Goal: Book appointment/travel/reservation

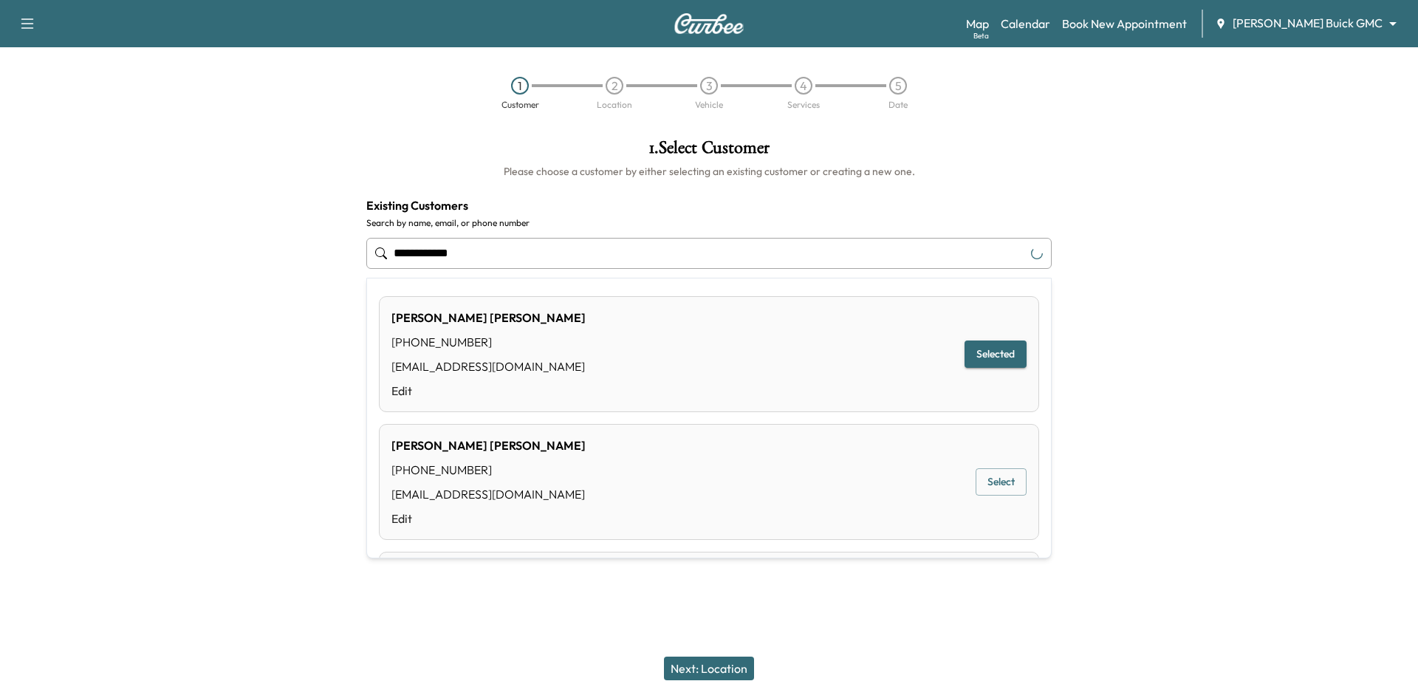
drag, startPoint x: 597, startPoint y: 253, endPoint x: 235, endPoint y: 176, distance: 369.7
click at [207, 186] on div "**********" at bounding box center [709, 309] width 1418 height 364
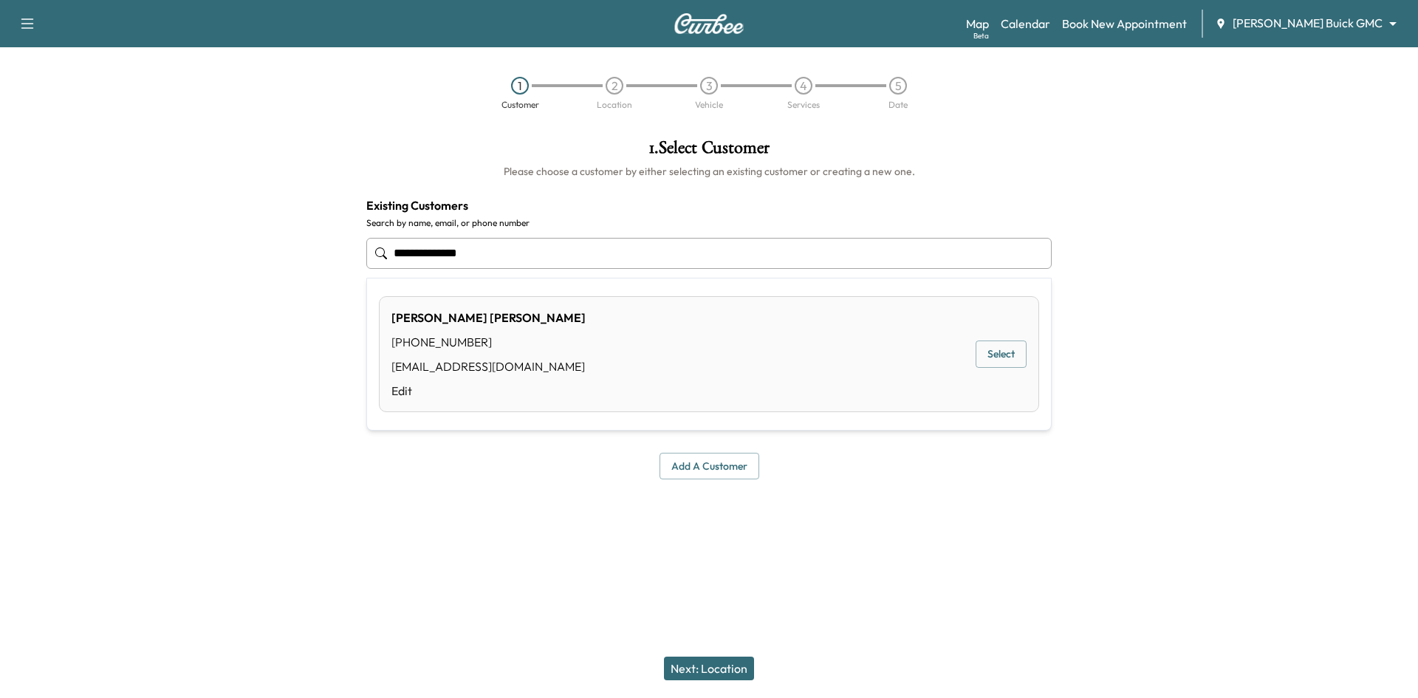
type input "**********"
click at [714, 669] on button "Next: Location" at bounding box center [709, 668] width 90 height 24
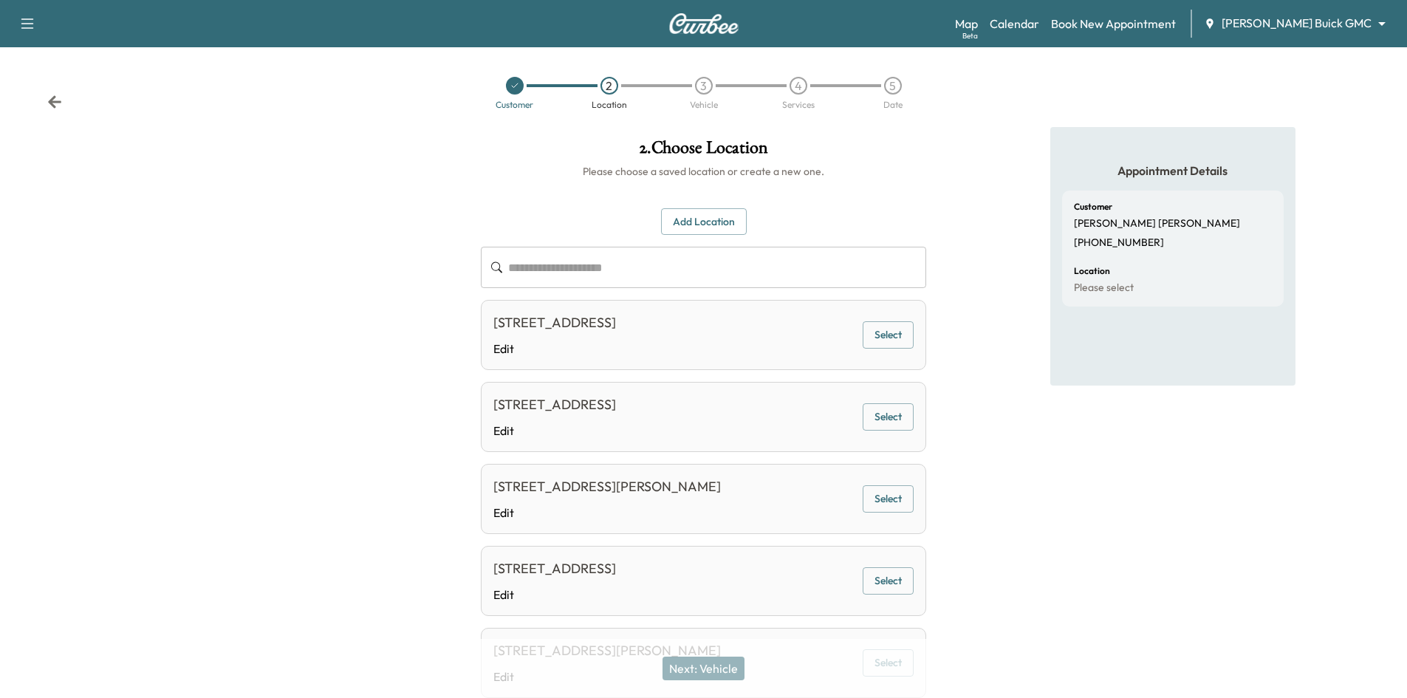
click at [695, 227] on button "Add Location" at bounding box center [704, 221] width 86 height 27
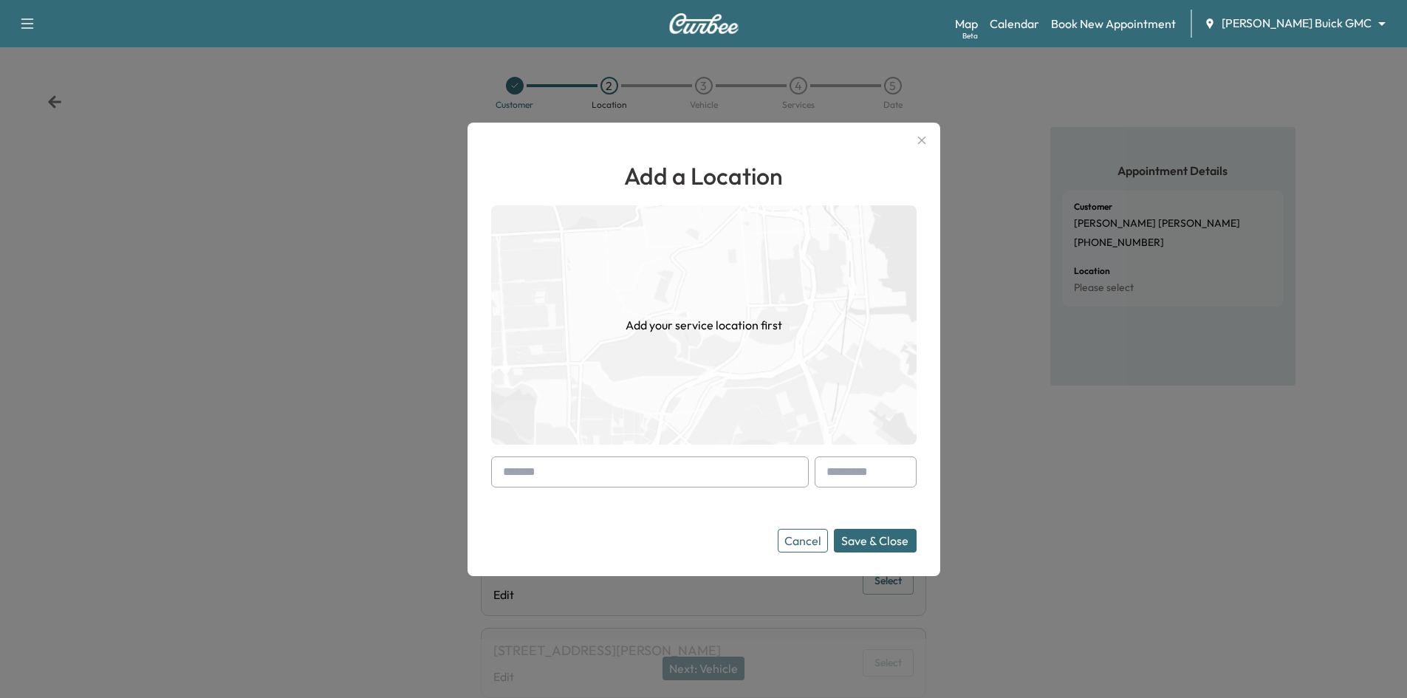
click at [614, 474] on input "text" at bounding box center [649, 471] width 317 height 31
paste input "**********"
type input "*"
click at [587, 473] on input "text" at bounding box center [649, 471] width 317 height 31
paste input "**********"
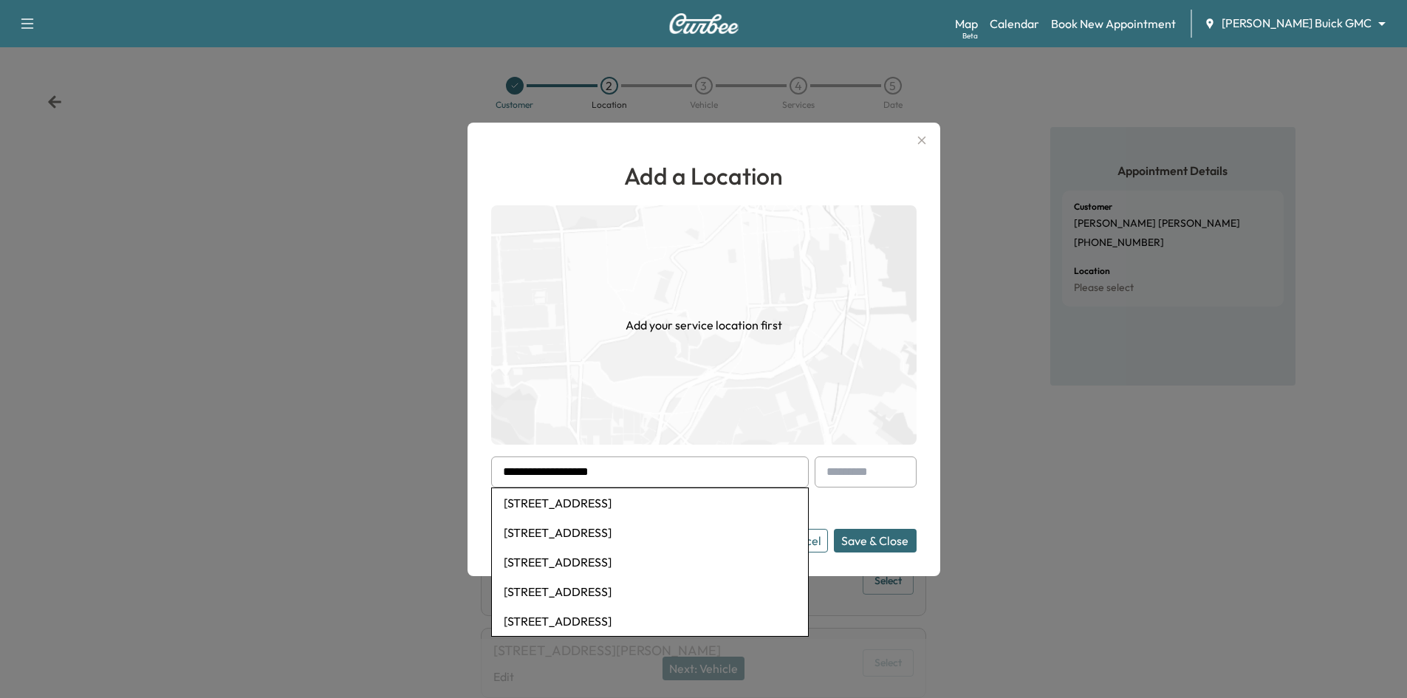
click at [705, 504] on li "[STREET_ADDRESS]" at bounding box center [650, 503] width 316 height 30
type input "**********"
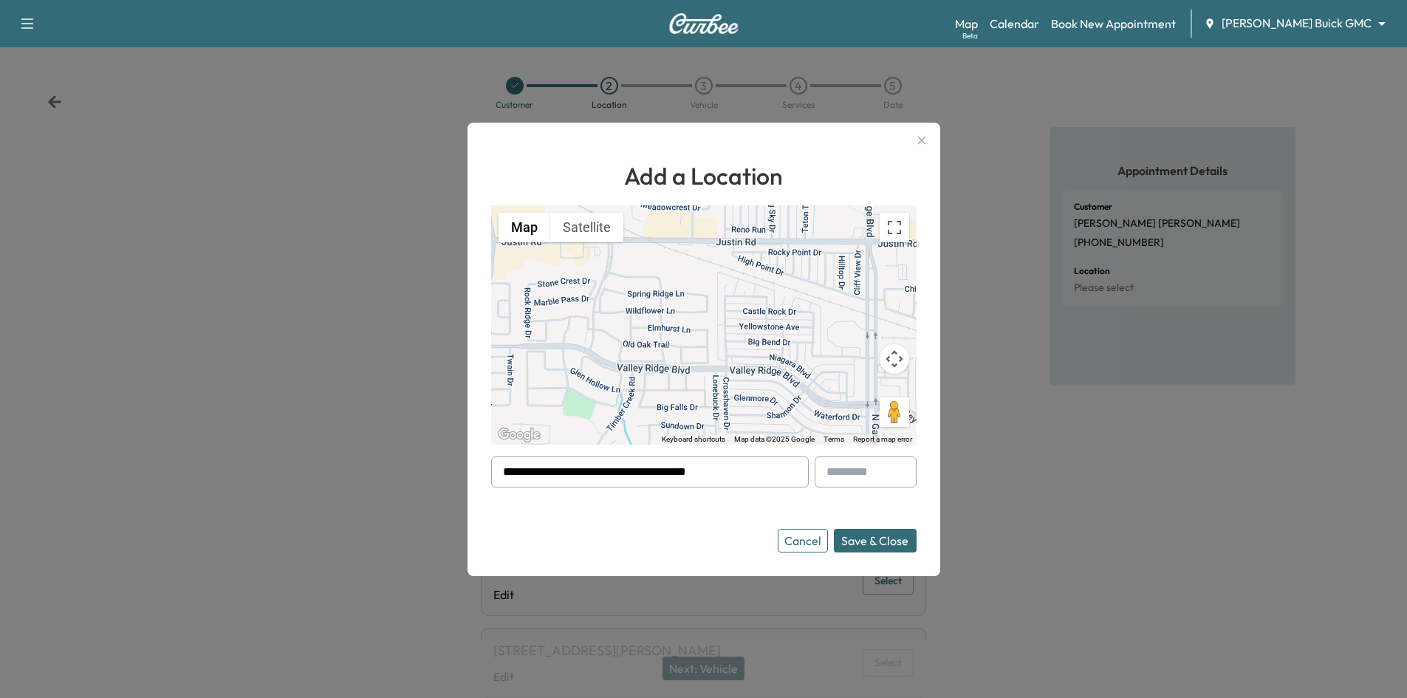
click at [857, 543] on button "Save & Close" at bounding box center [875, 541] width 83 height 24
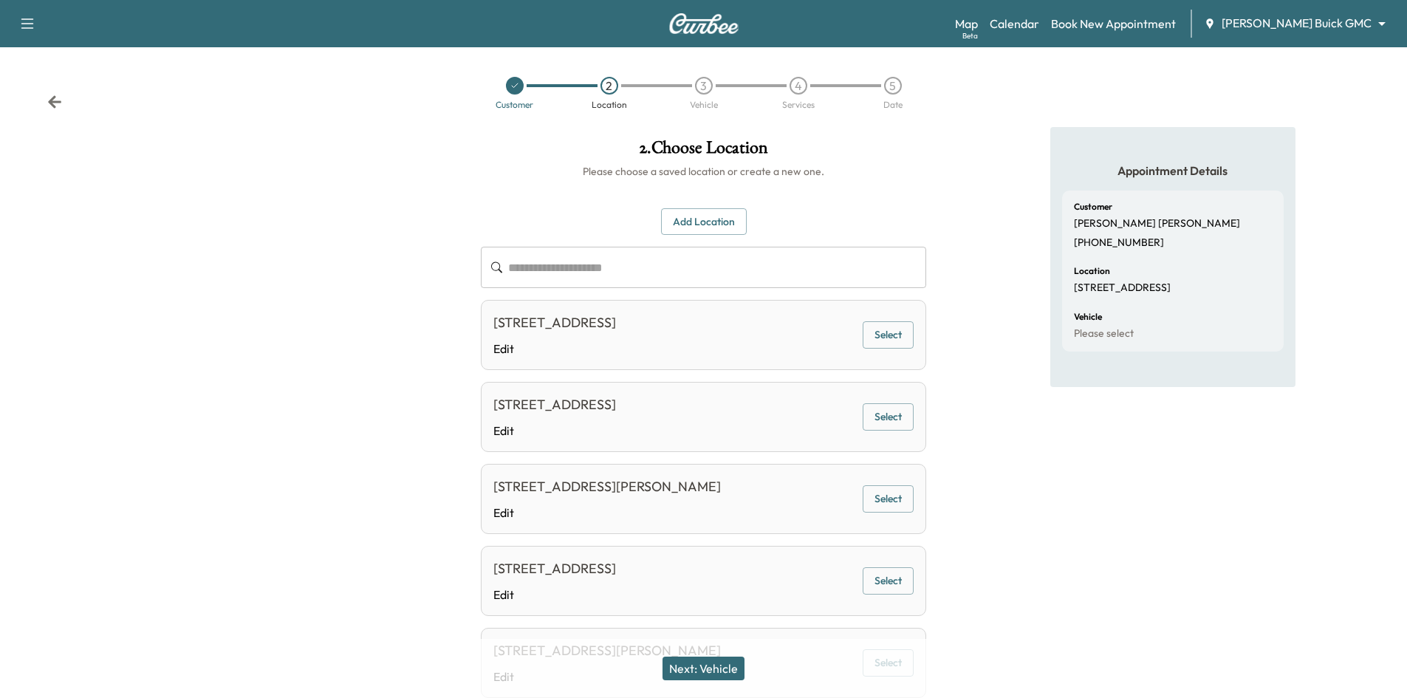
drag, startPoint x: 707, startPoint y: 671, endPoint x: 733, endPoint y: 638, distance: 42.1
click at [720, 670] on button "Next: Vehicle" at bounding box center [703, 668] width 82 height 24
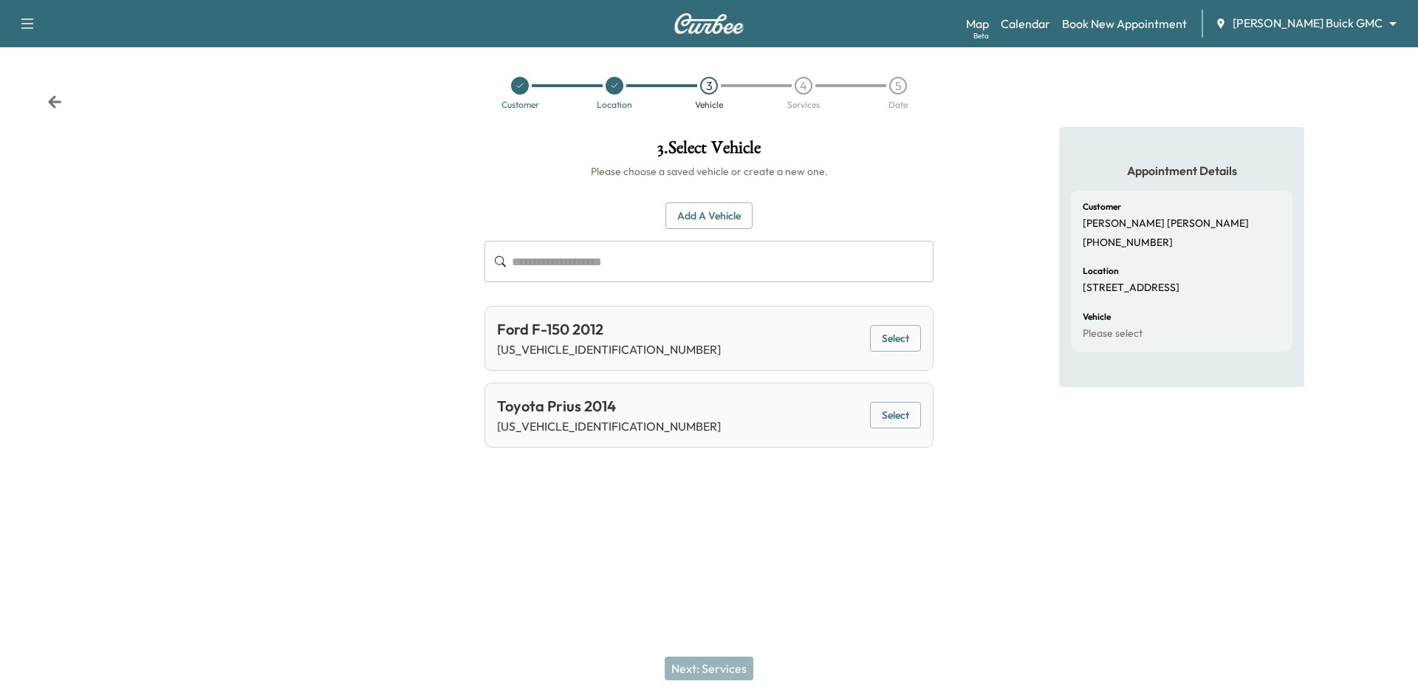
click at [518, 81] on icon at bounding box center [519, 85] width 9 height 9
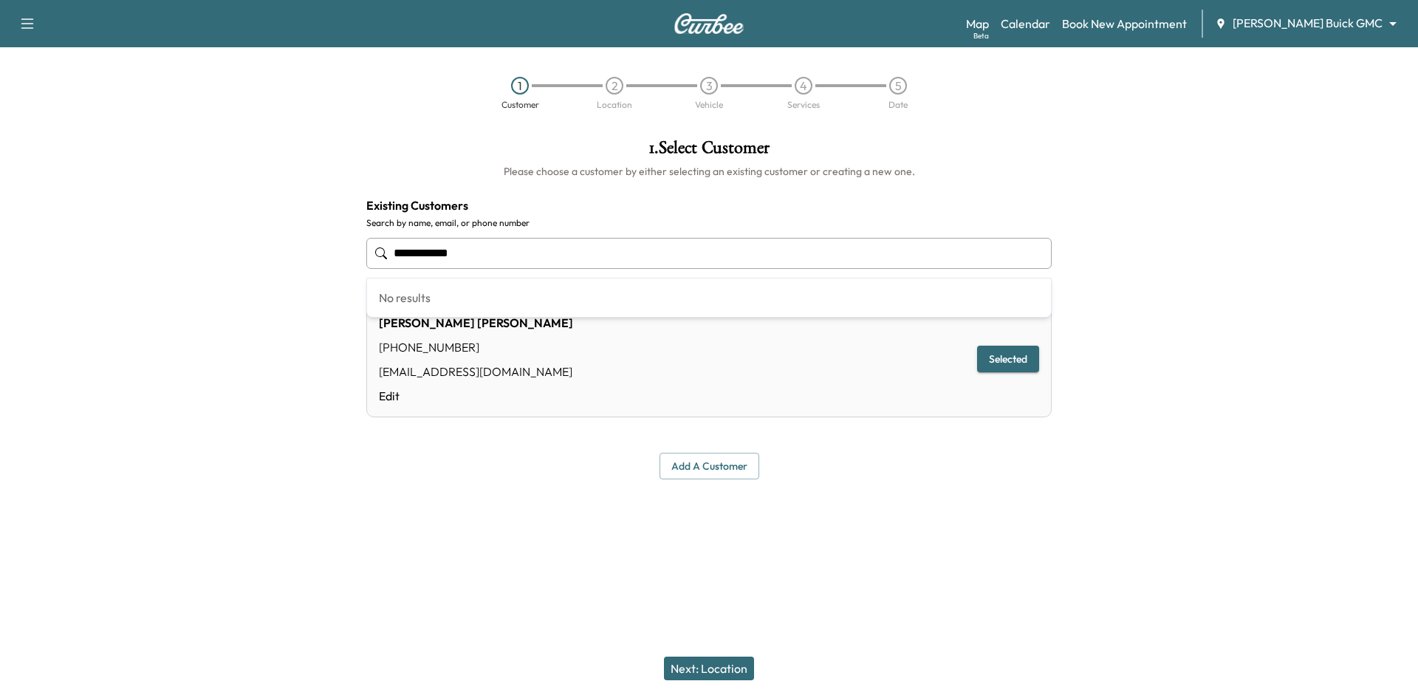
drag, startPoint x: 498, startPoint y: 251, endPoint x: 282, endPoint y: 251, distance: 215.6
click at [276, 251] on div "**********" at bounding box center [709, 309] width 1418 height 364
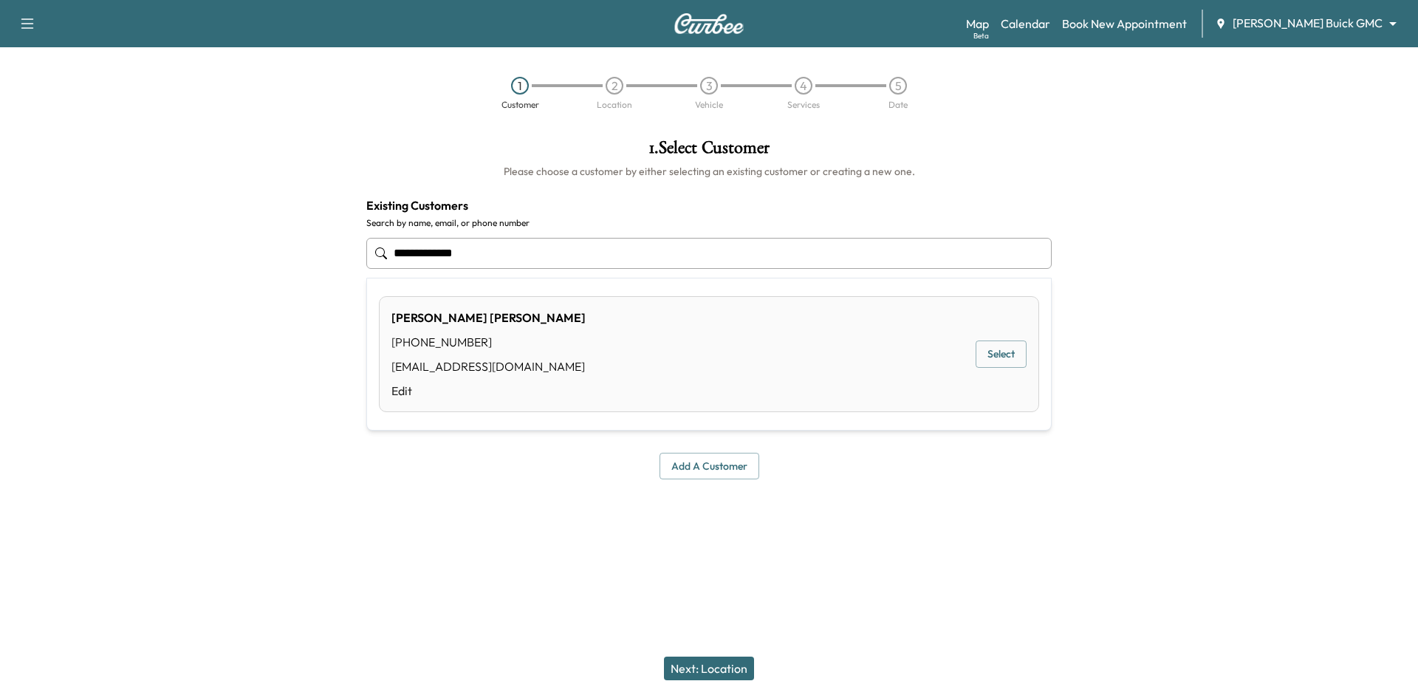
click at [992, 360] on button "Select" at bounding box center [1000, 353] width 51 height 27
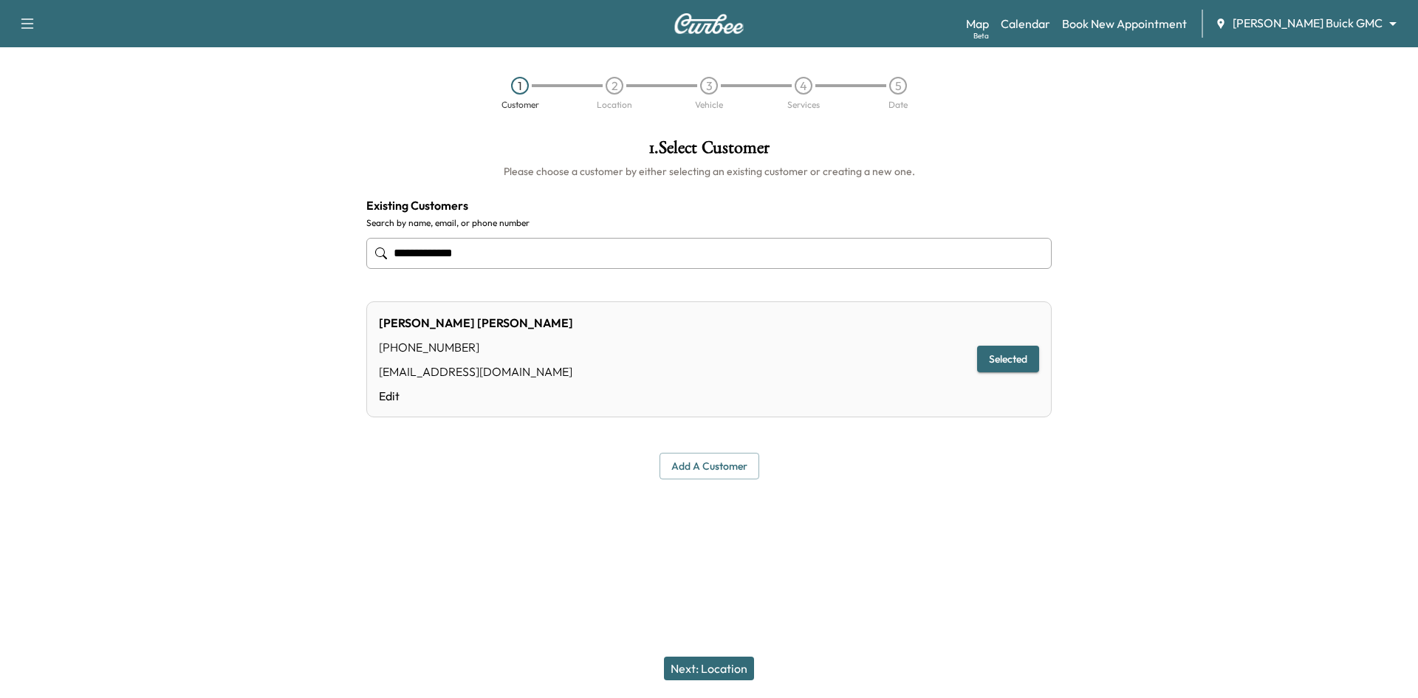
type input "**********"
click at [734, 670] on button "Next: Location" at bounding box center [709, 668] width 90 height 24
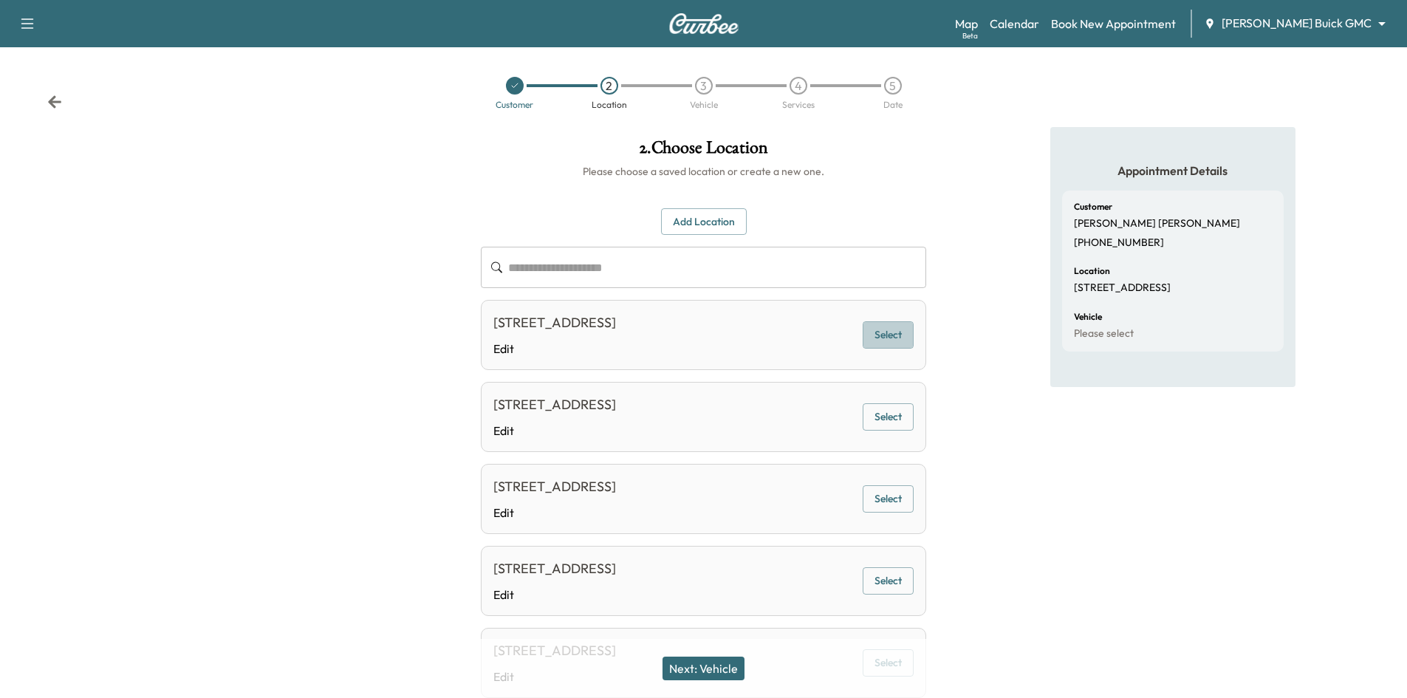
click at [892, 338] on button "Select" at bounding box center [887, 334] width 51 height 27
click at [724, 666] on button "Next: Vehicle" at bounding box center [703, 668] width 82 height 24
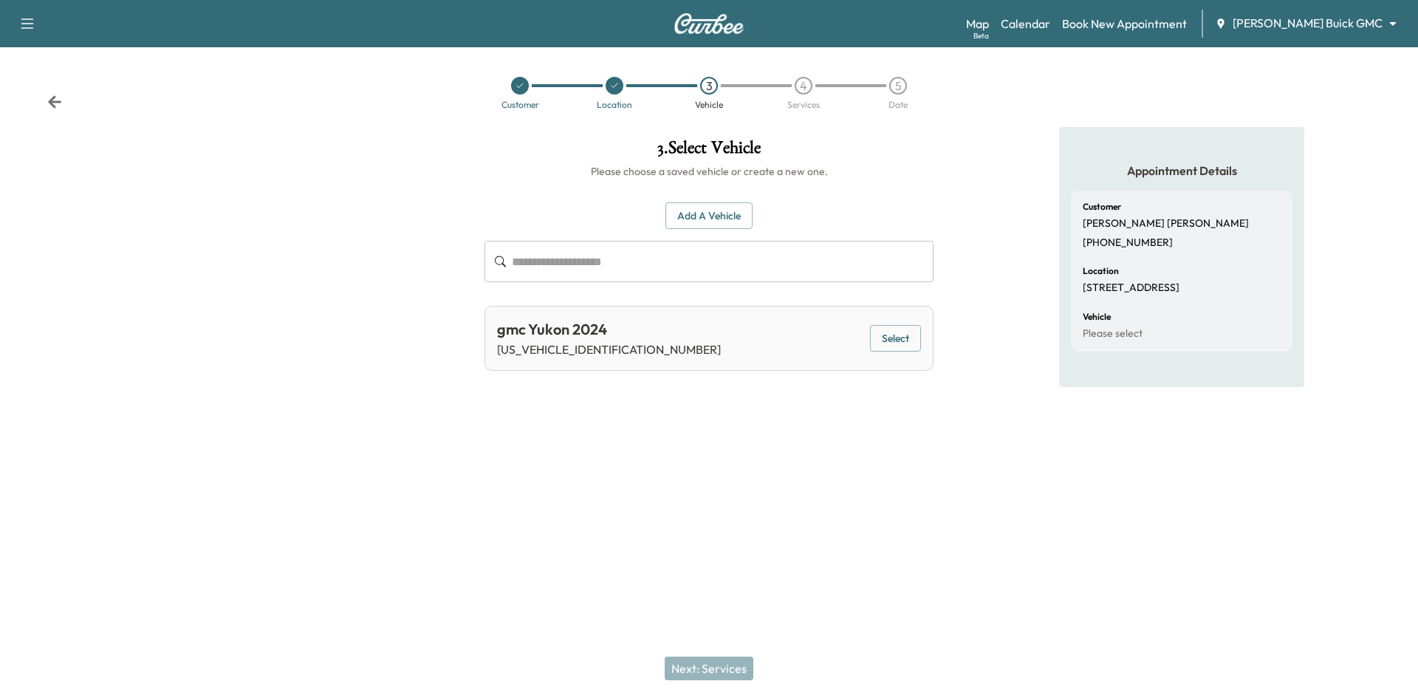
click at [876, 333] on button "Select" at bounding box center [895, 338] width 51 height 27
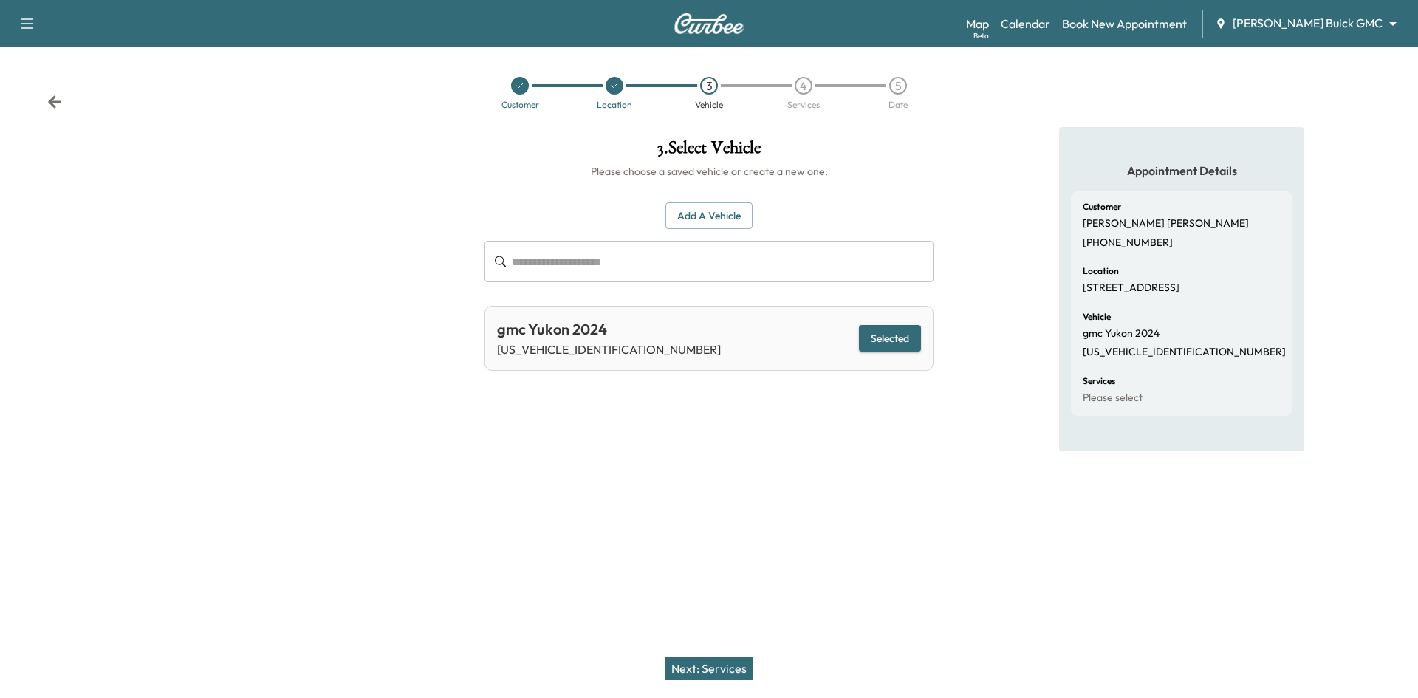
click at [693, 659] on button "Next: Services" at bounding box center [708, 668] width 89 height 24
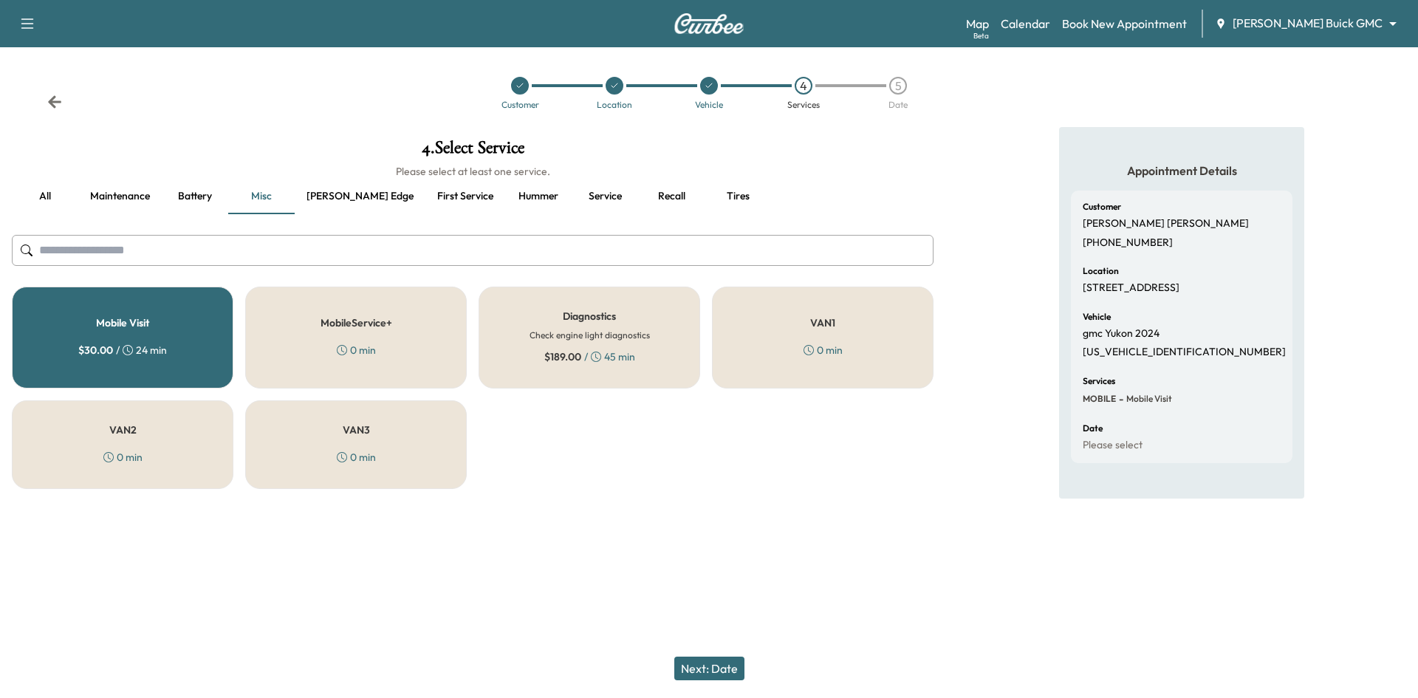
click at [638, 192] on button "Recall" at bounding box center [671, 196] width 66 height 35
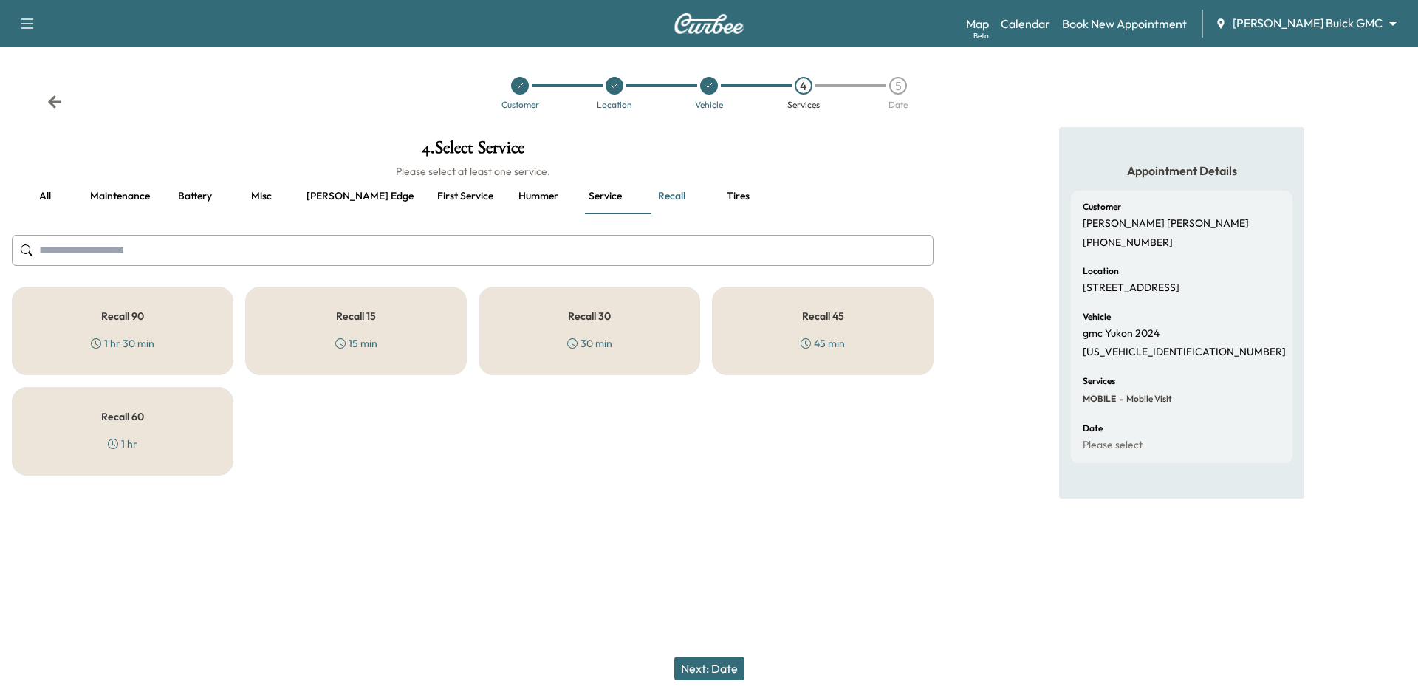
click at [643, 336] on div "Recall 30 30 min" at bounding box center [588, 330] width 221 height 89
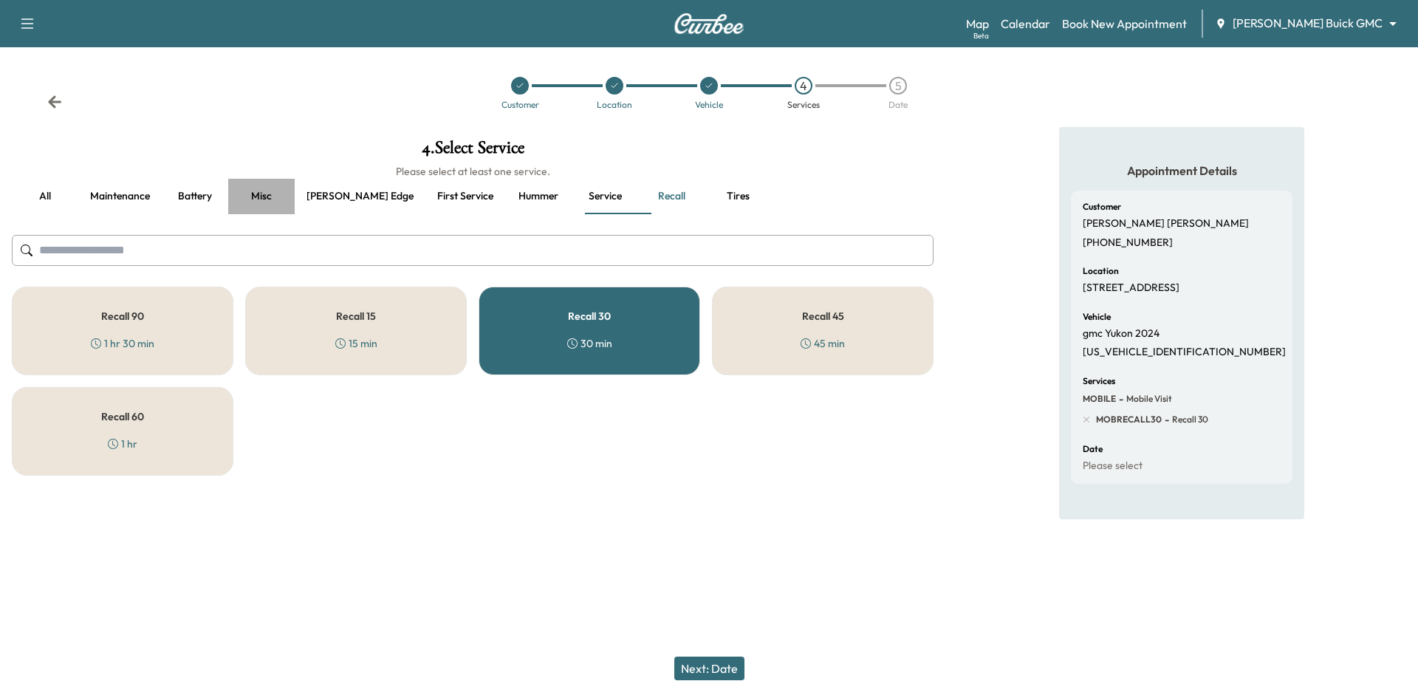
click at [258, 197] on button "Misc" at bounding box center [261, 196] width 66 height 35
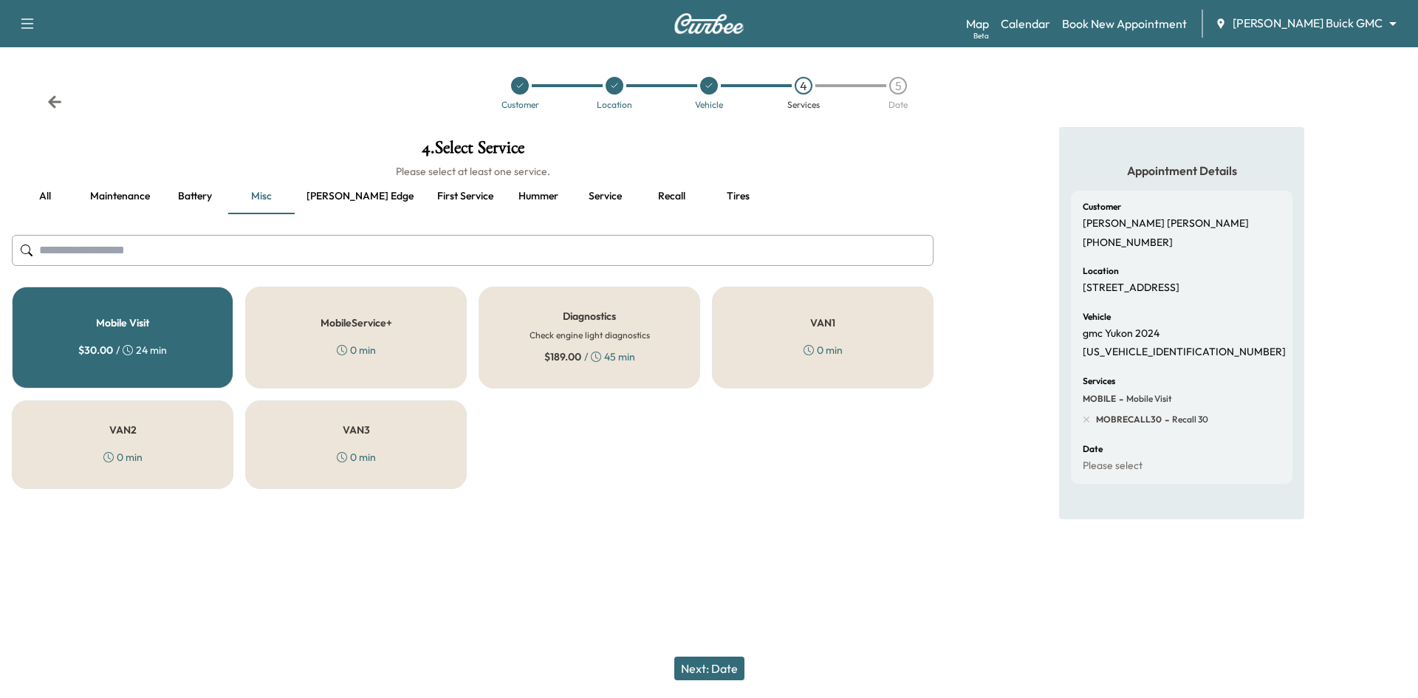
click at [828, 519] on div "4 . Select Service Please select at least one service. all Maintenance Battery …" at bounding box center [472, 323] width 945 height 392
click at [721, 673] on button "Next: Date" at bounding box center [709, 668] width 70 height 24
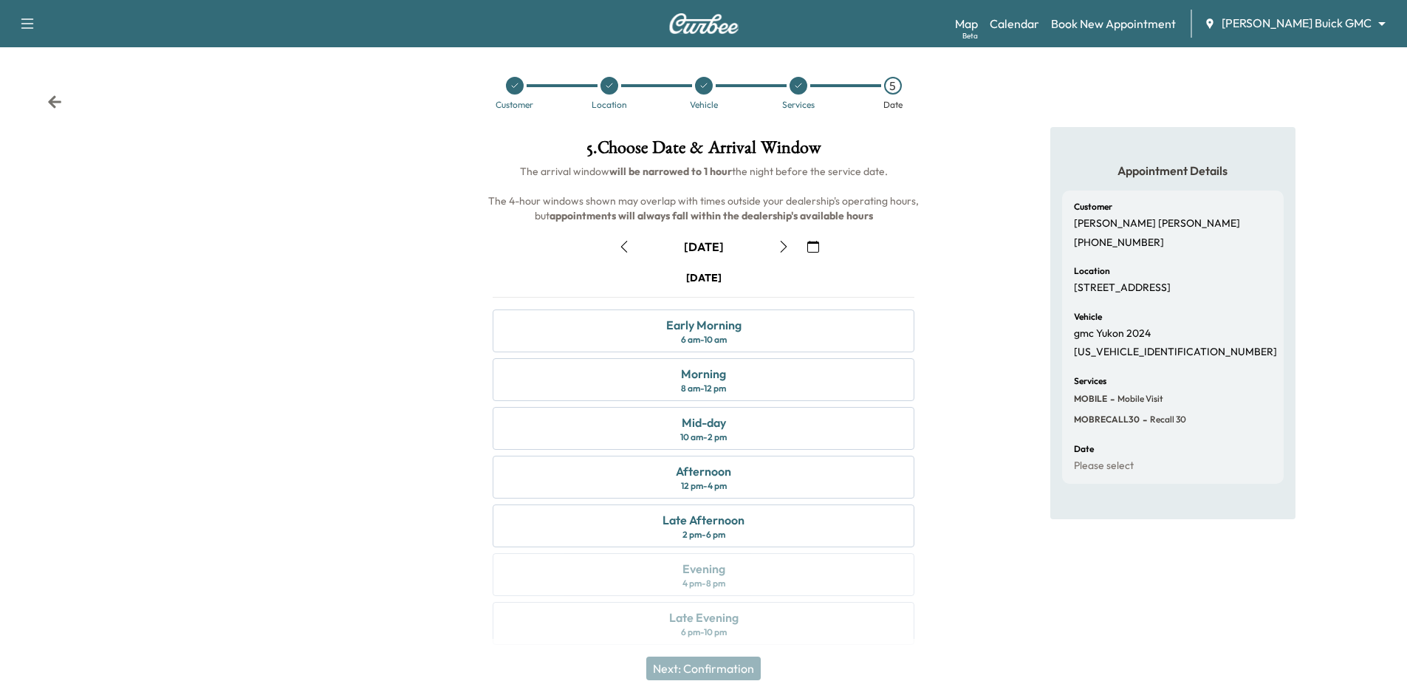
click at [800, 88] on icon at bounding box center [798, 85] width 9 height 9
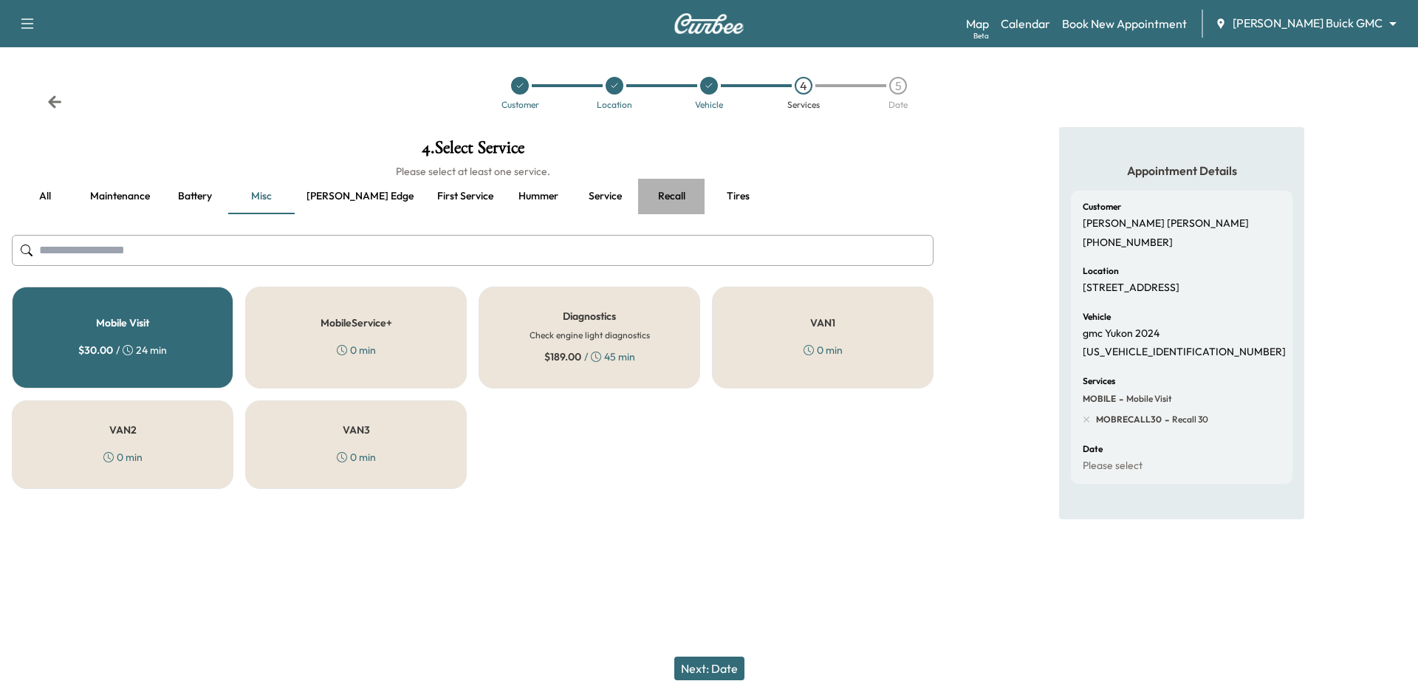
click at [638, 194] on button "Recall" at bounding box center [671, 196] width 66 height 35
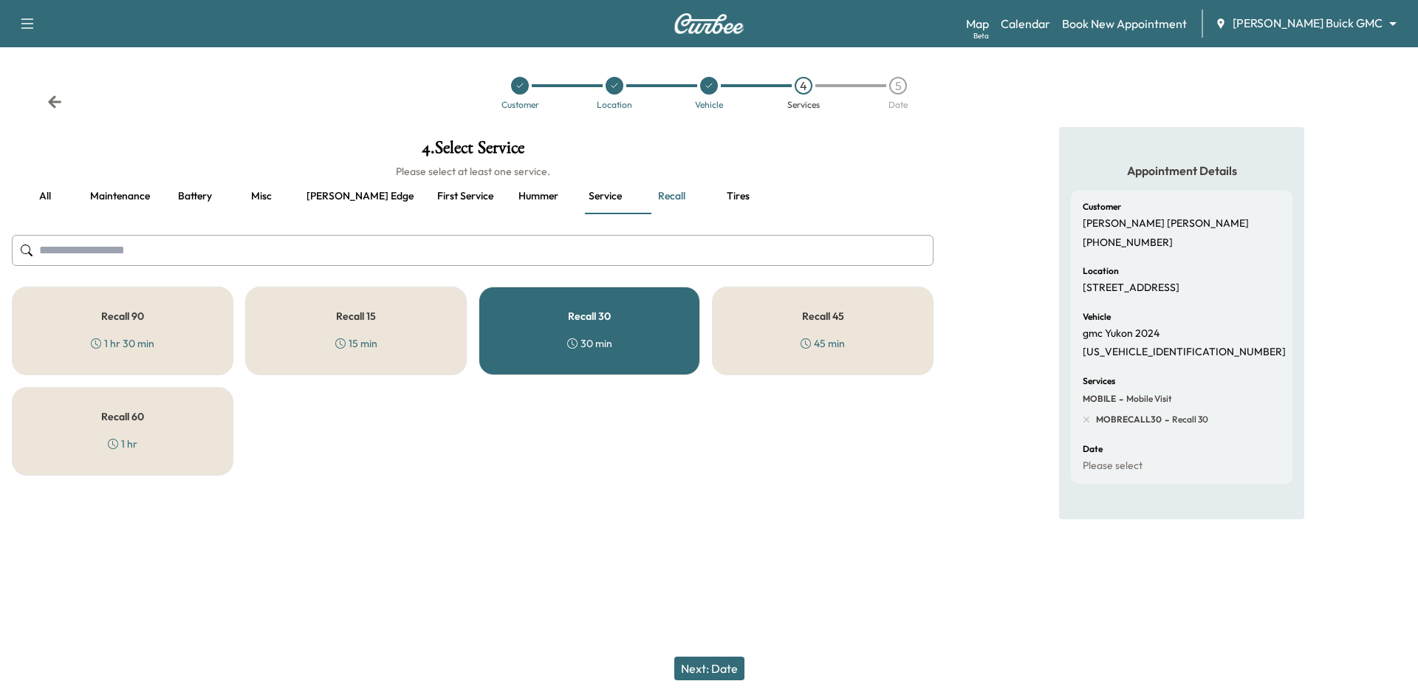
click at [203, 433] on div "Recall 60 1 hr" at bounding box center [122, 431] width 221 height 89
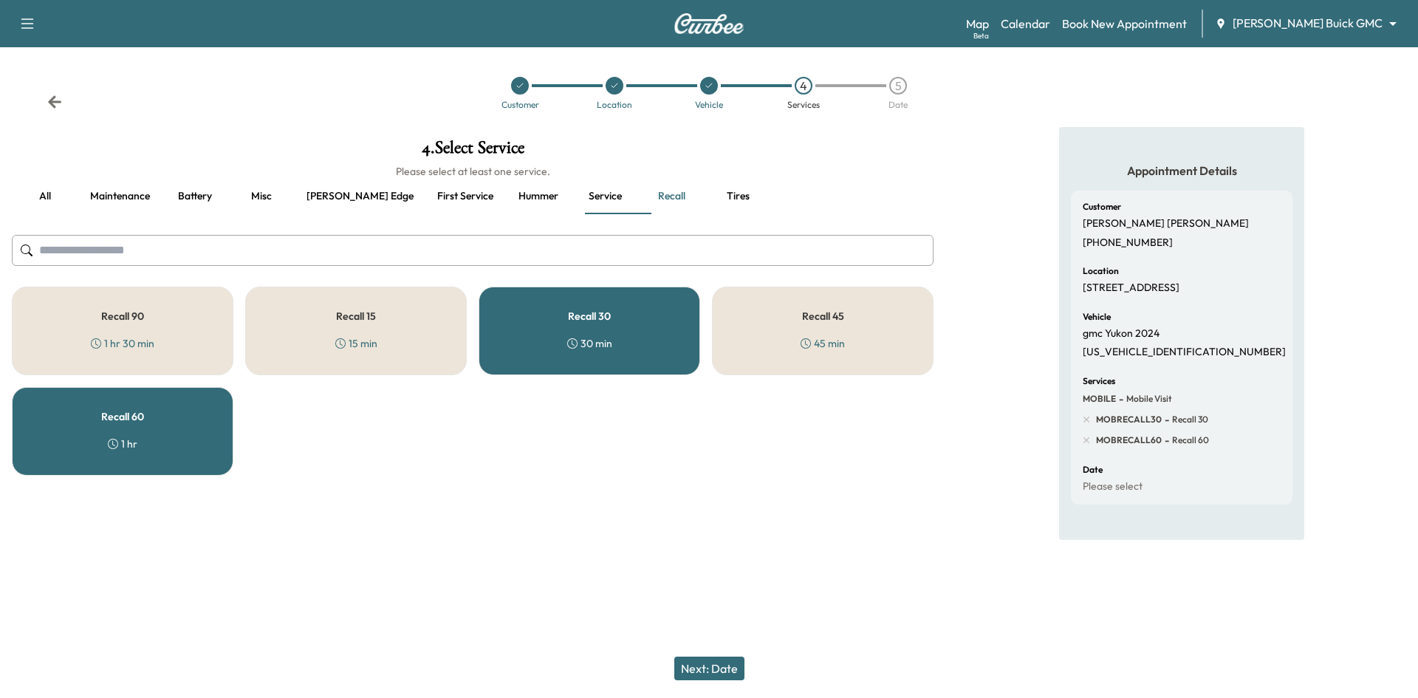
drag, startPoint x: 176, startPoint y: 439, endPoint x: 450, endPoint y: 422, distance: 274.4
click at [197, 434] on div "Recall 60 1 hr" at bounding box center [122, 431] width 221 height 89
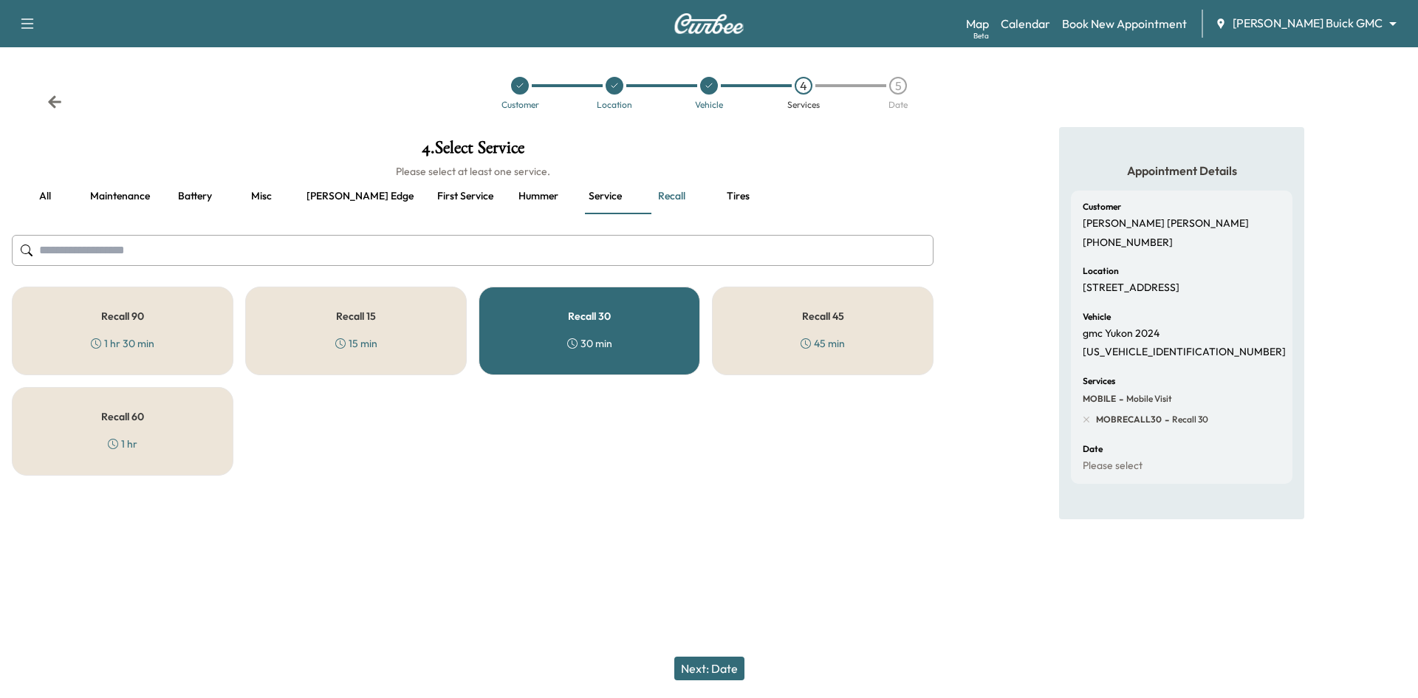
click at [583, 357] on div "Recall 30 30 min" at bounding box center [588, 330] width 221 height 89
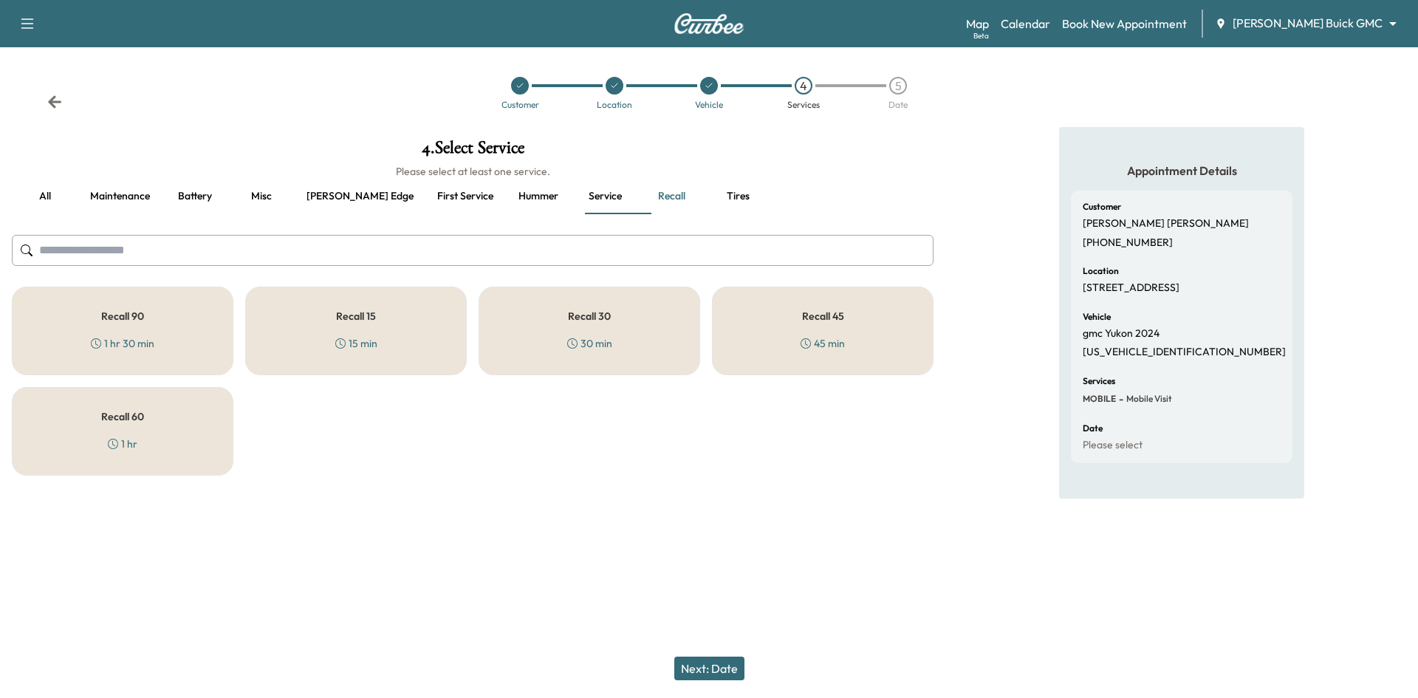
drag, startPoint x: 191, startPoint y: 343, endPoint x: 203, endPoint y: 339, distance: 12.4
click at [197, 340] on div "Recall 90 1 hr 30 min" at bounding box center [122, 330] width 221 height 89
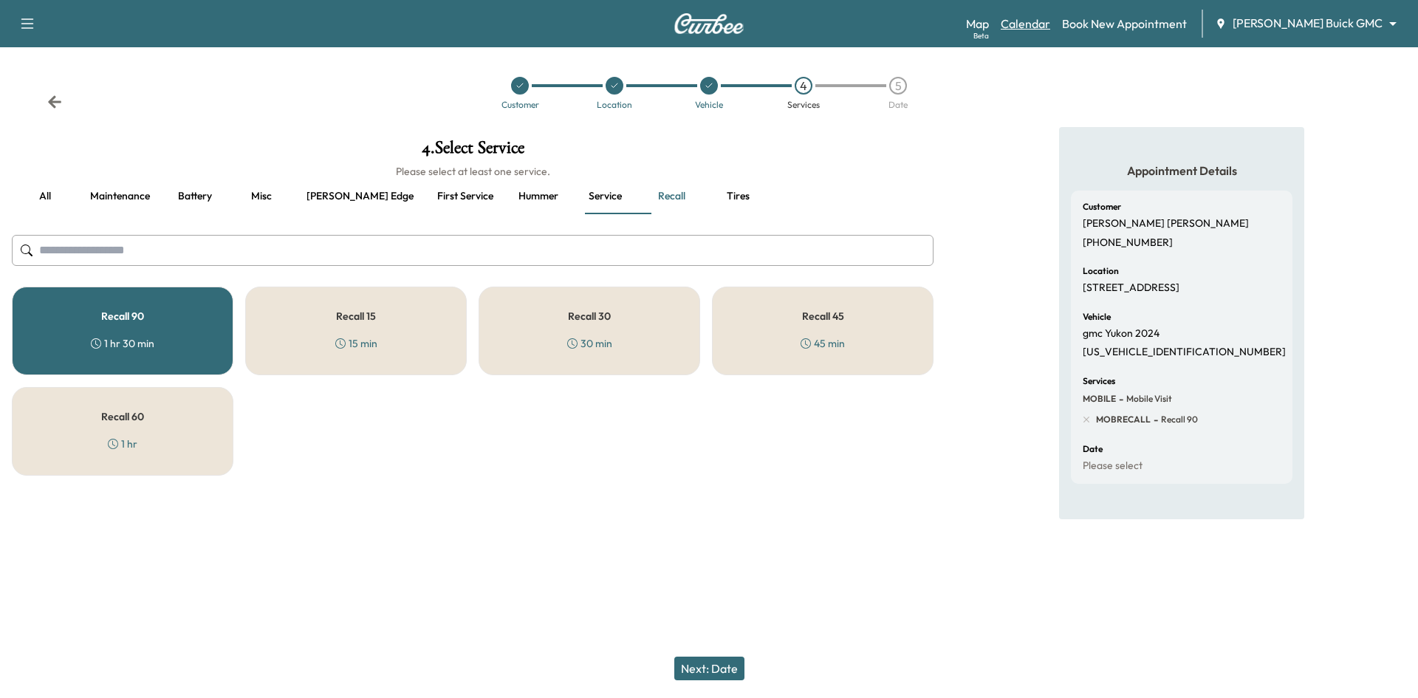
click at [1050, 22] on link "Calendar" at bounding box center [1024, 24] width 49 height 18
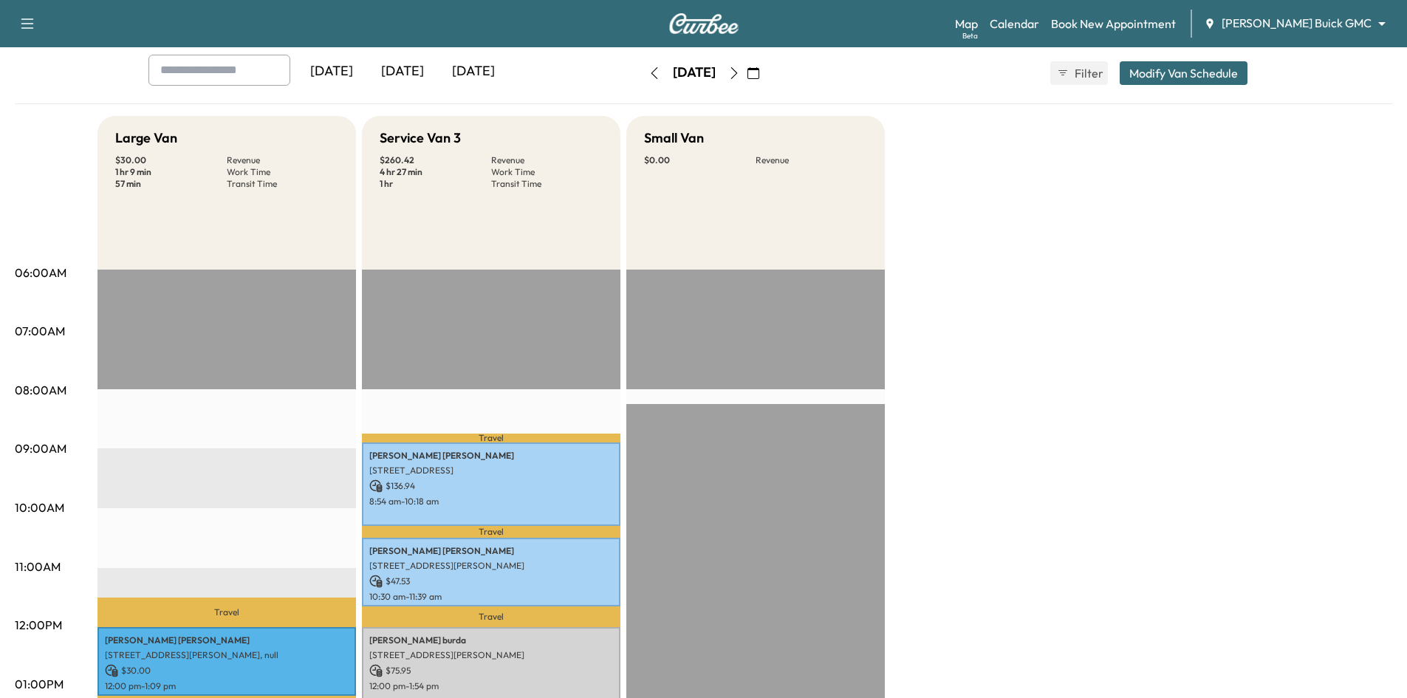
scroll to position [295, 0]
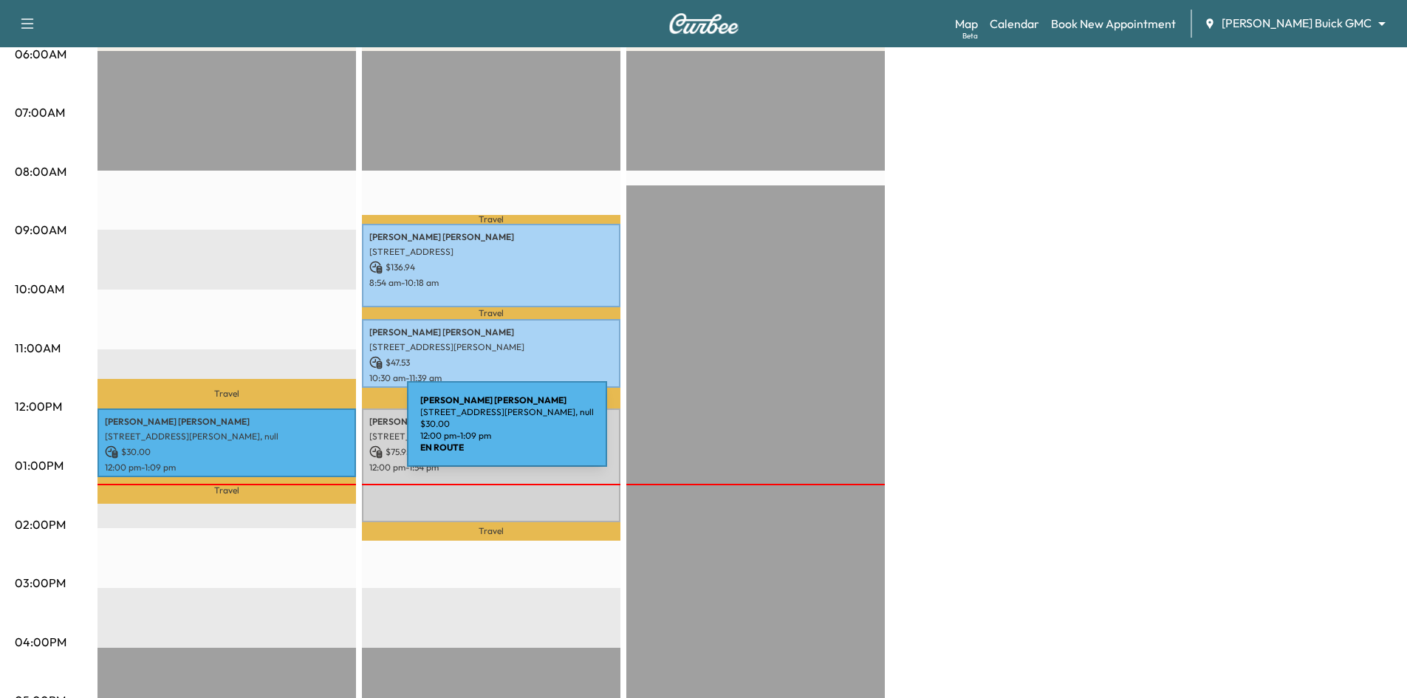
click at [296, 433] on p "[STREET_ADDRESS][PERSON_NAME], null" at bounding box center [227, 436] width 244 height 12
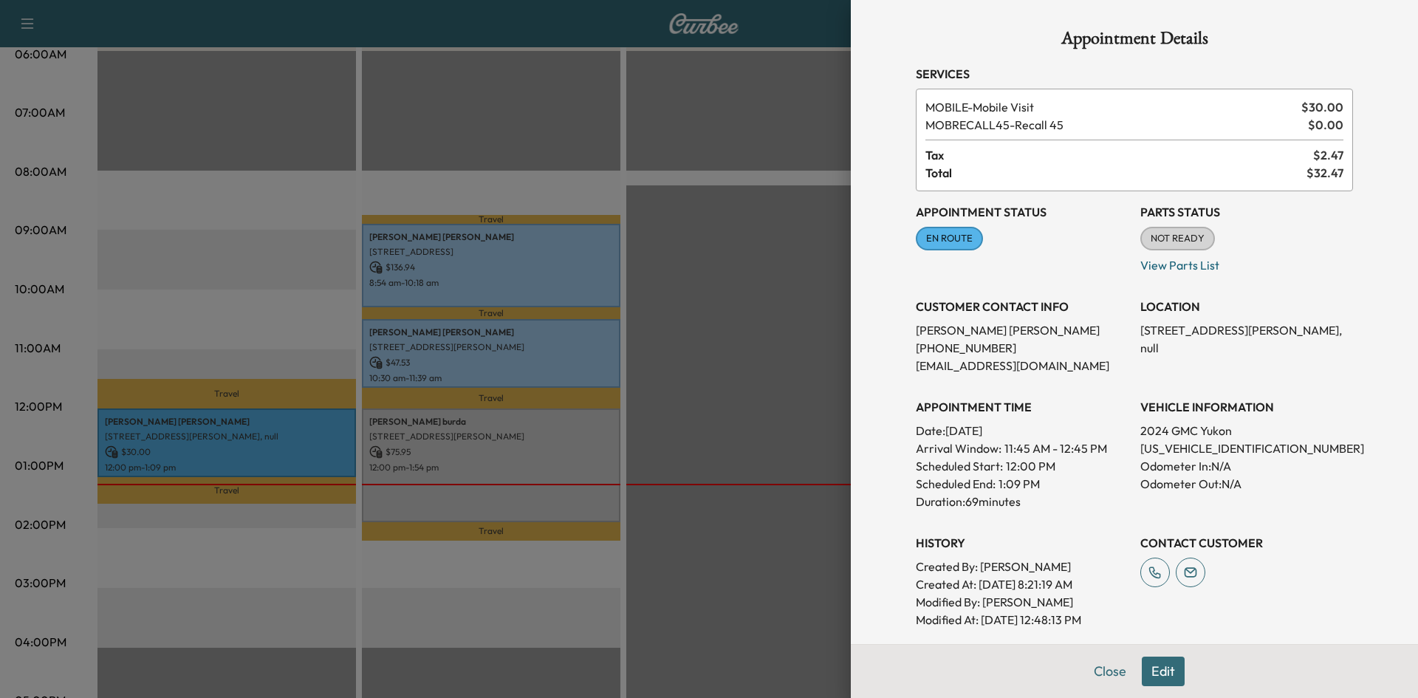
click at [632, 182] on div at bounding box center [709, 349] width 1418 height 698
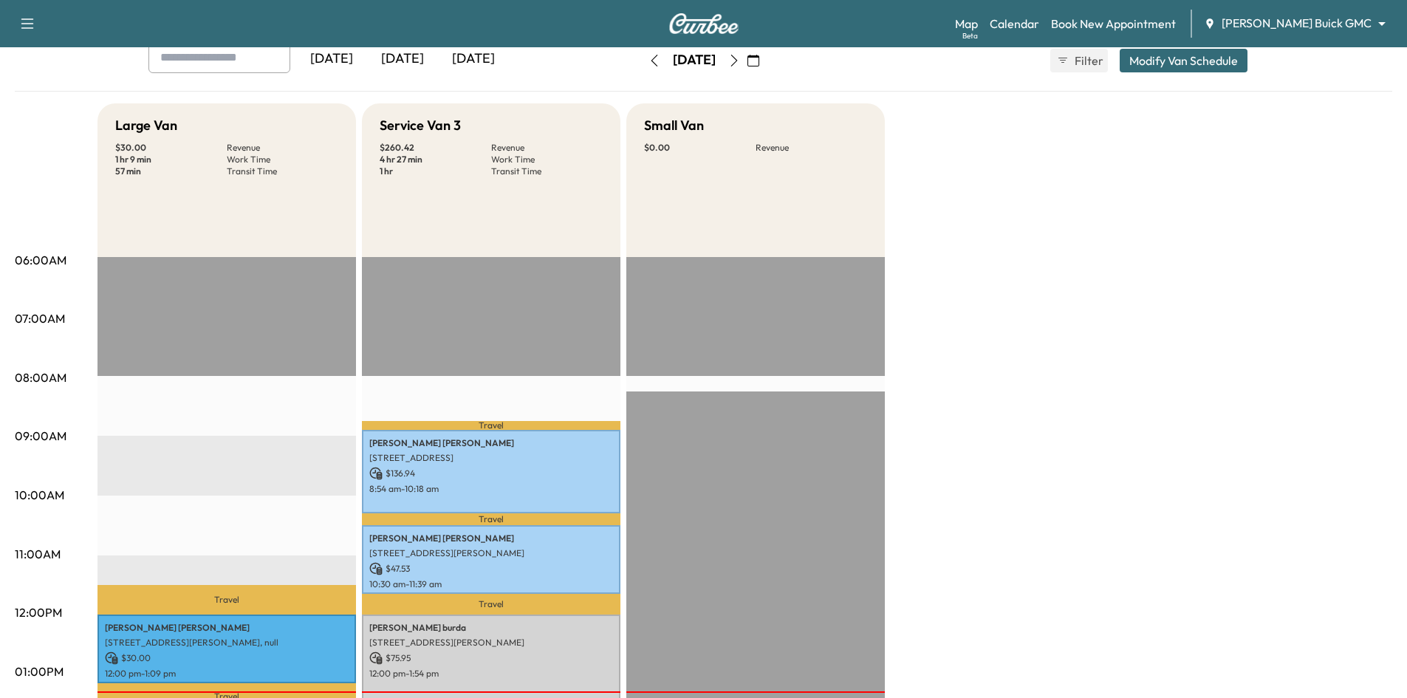
scroll to position [0, 0]
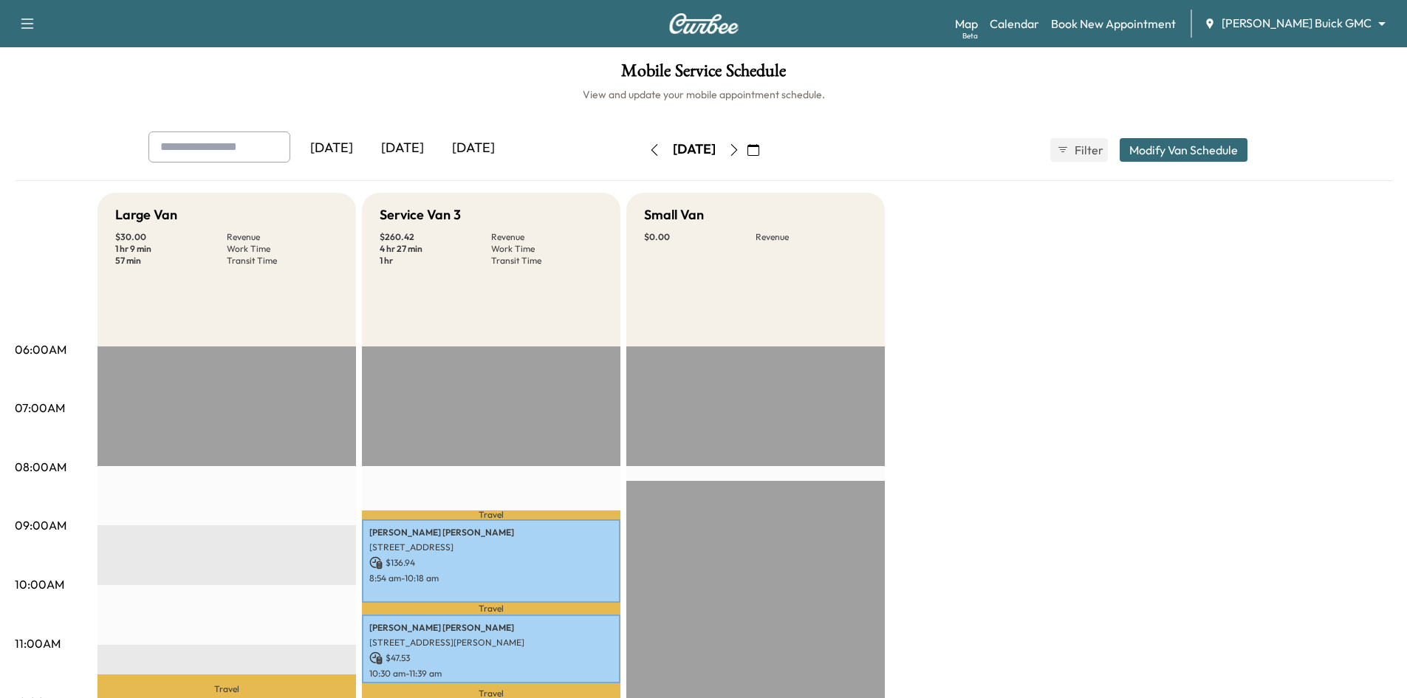
click at [759, 149] on icon "button" at bounding box center [753, 150] width 12 height 12
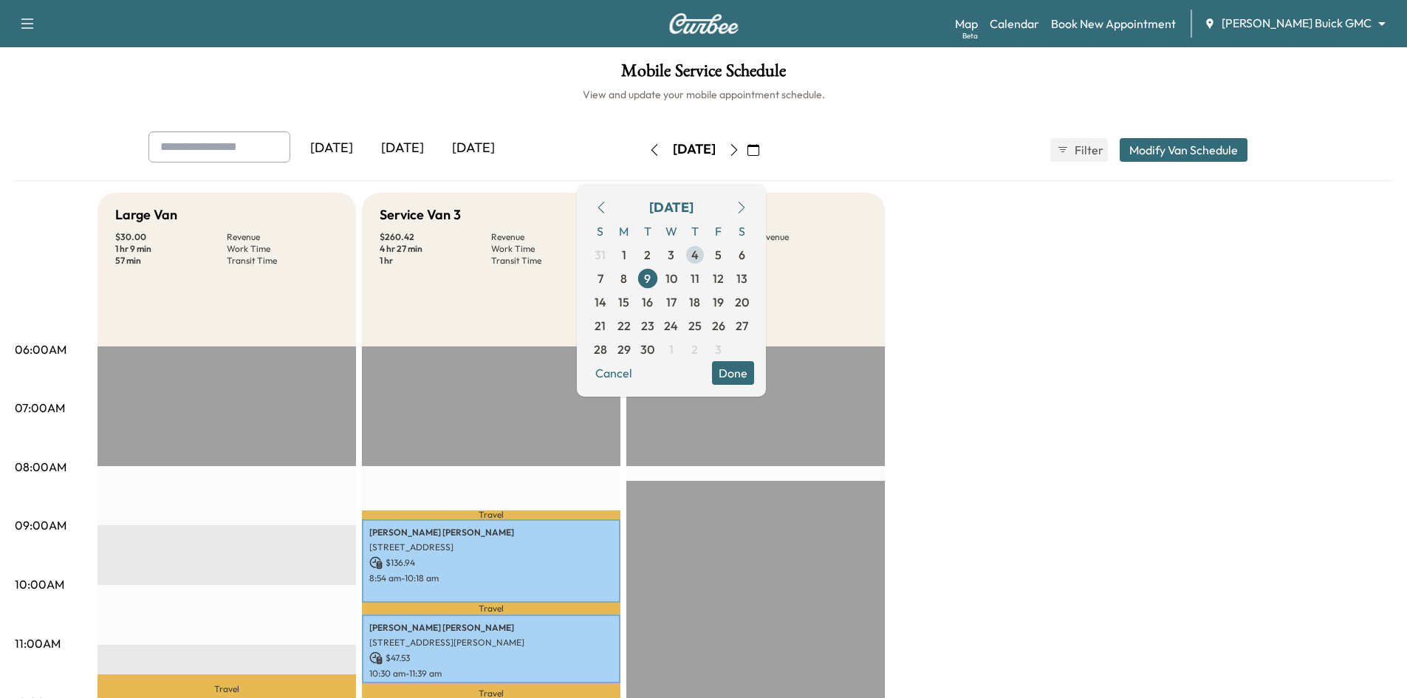
click at [698, 255] on span "4" at bounding box center [694, 255] width 7 height 18
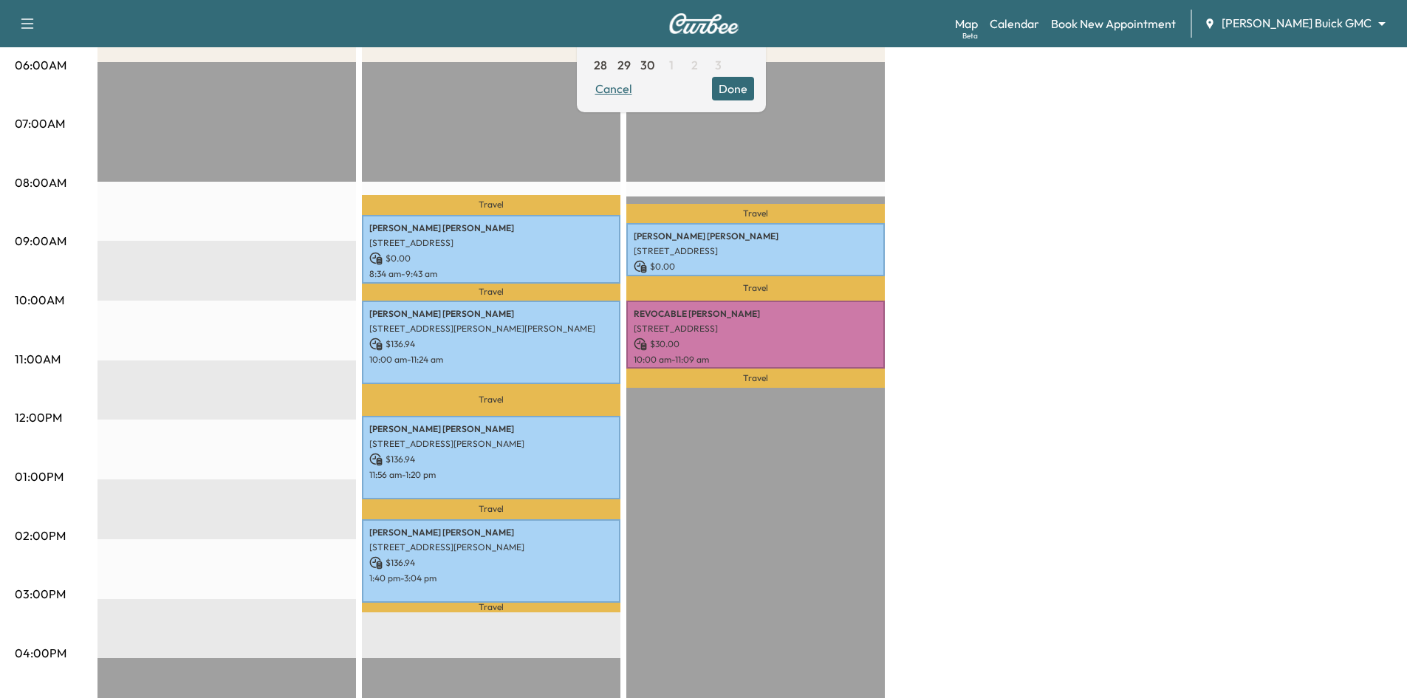
scroll to position [74, 0]
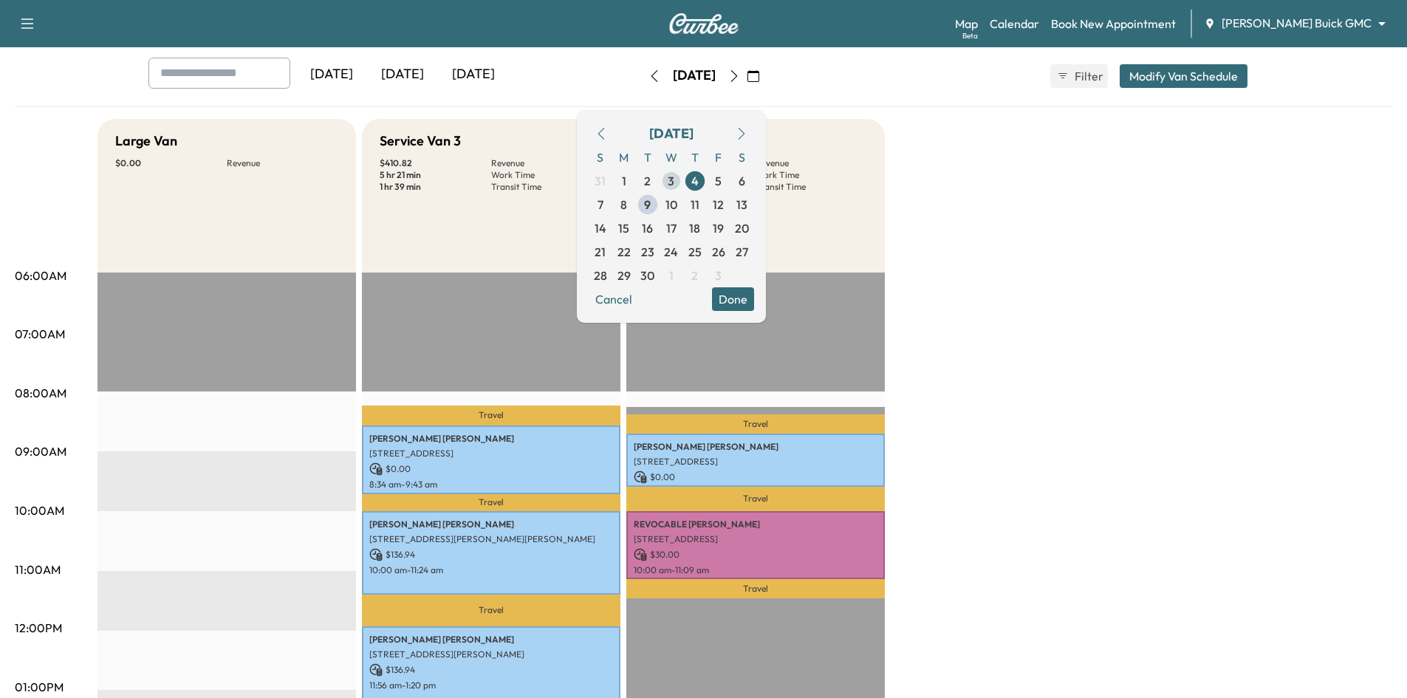
click at [683, 182] on span "3" at bounding box center [671, 181] width 24 height 24
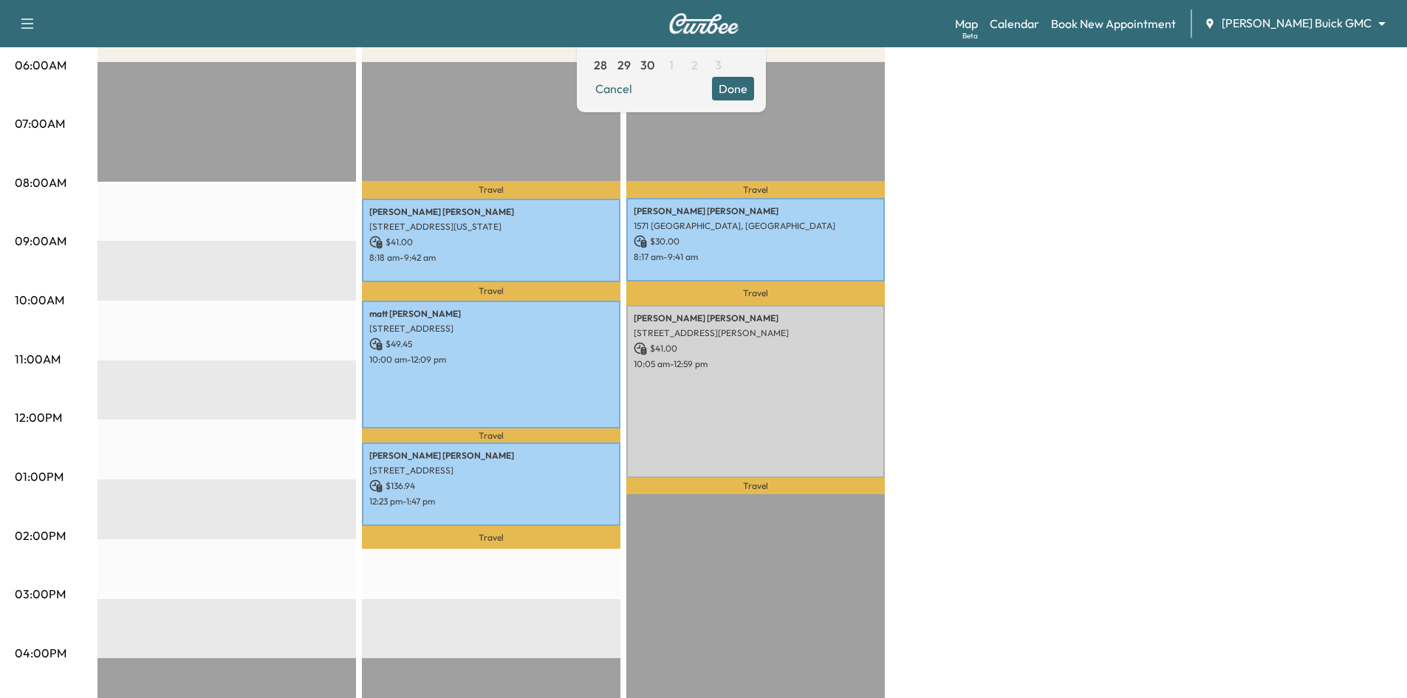
scroll to position [148, 0]
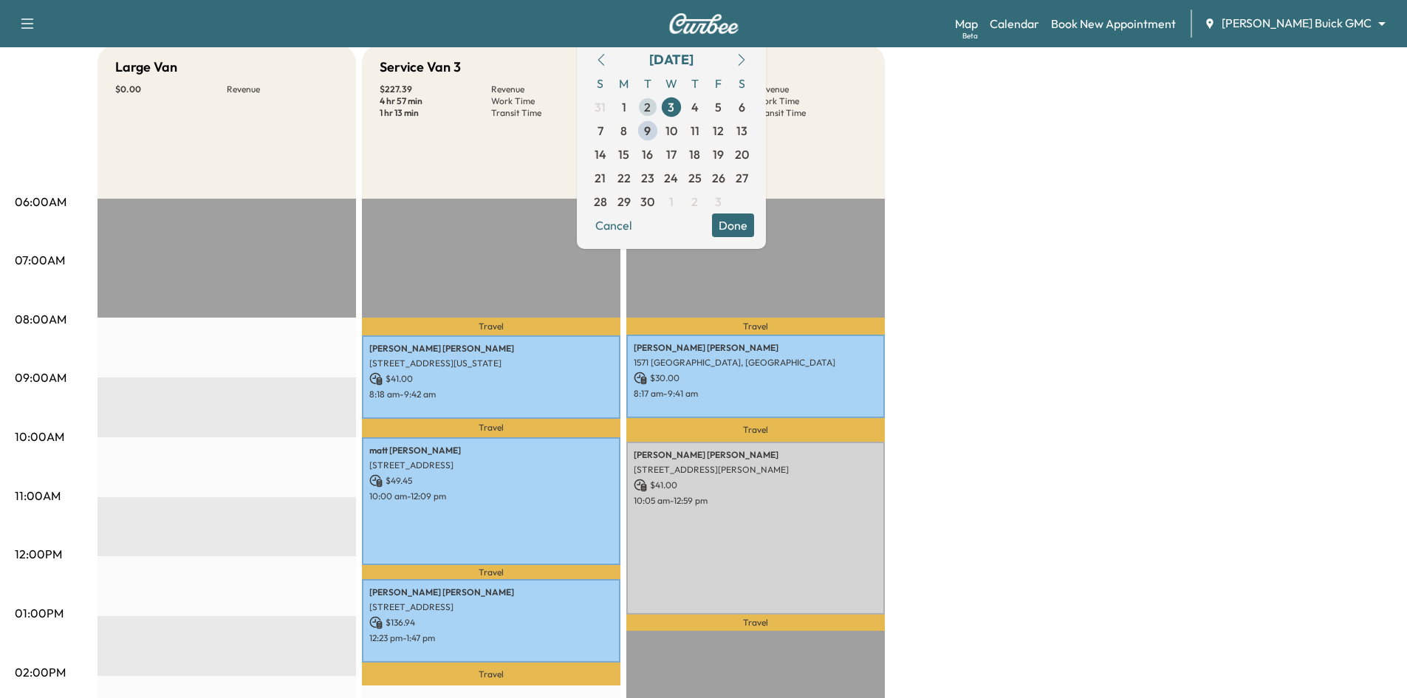
click at [650, 104] on span "2" at bounding box center [647, 107] width 7 height 18
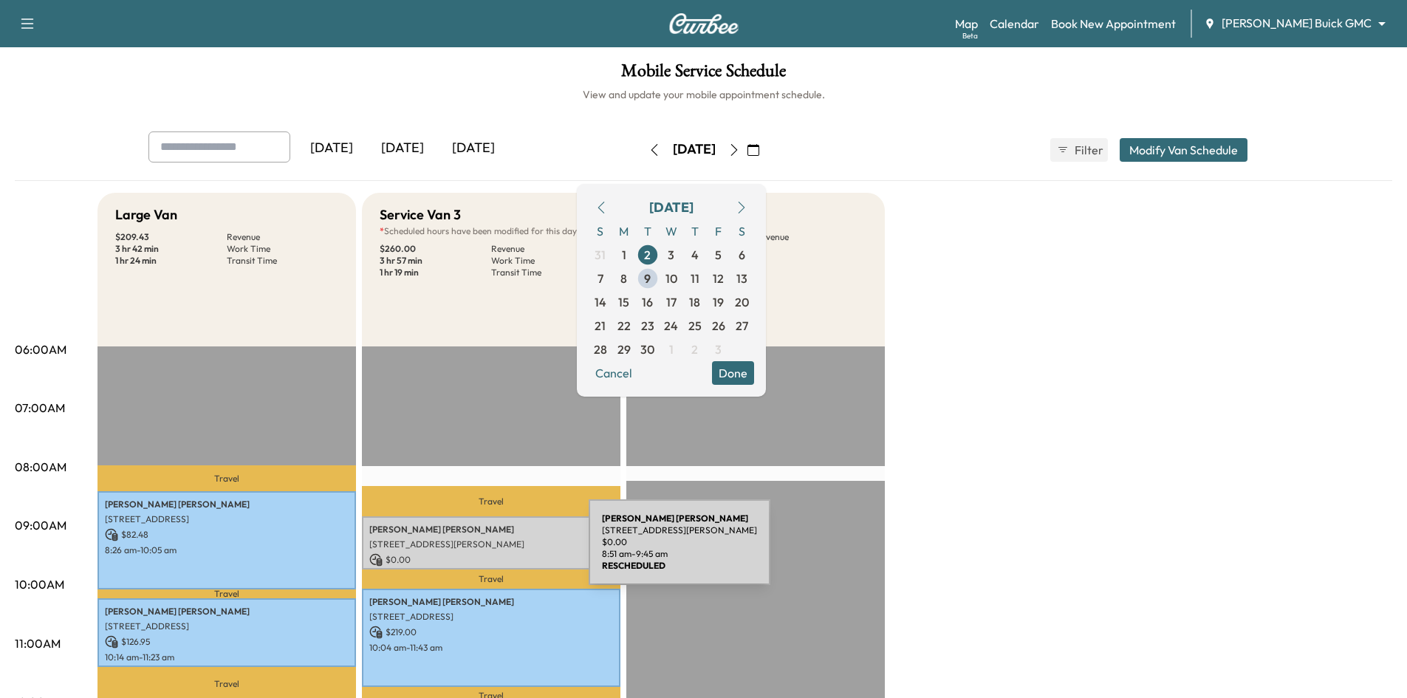
click at [478, 553] on p "$ 0.00" at bounding box center [491, 559] width 244 height 13
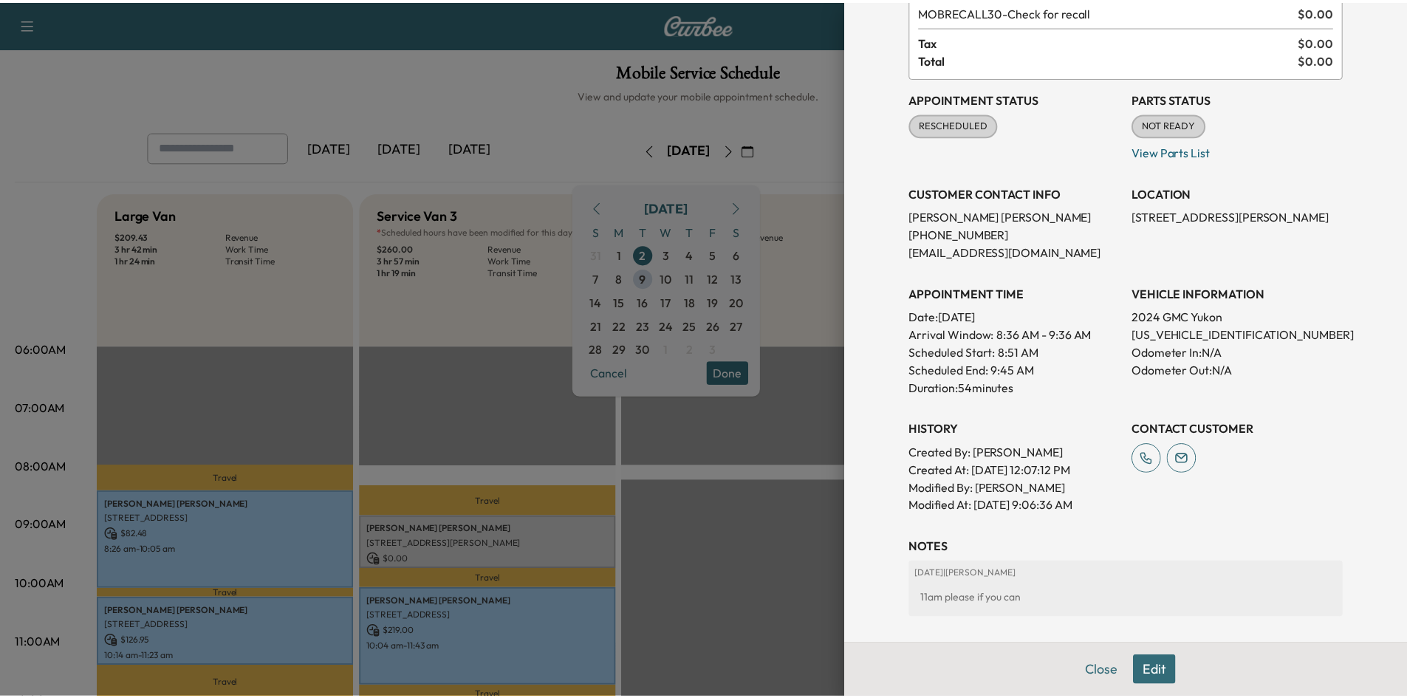
scroll to position [148, 0]
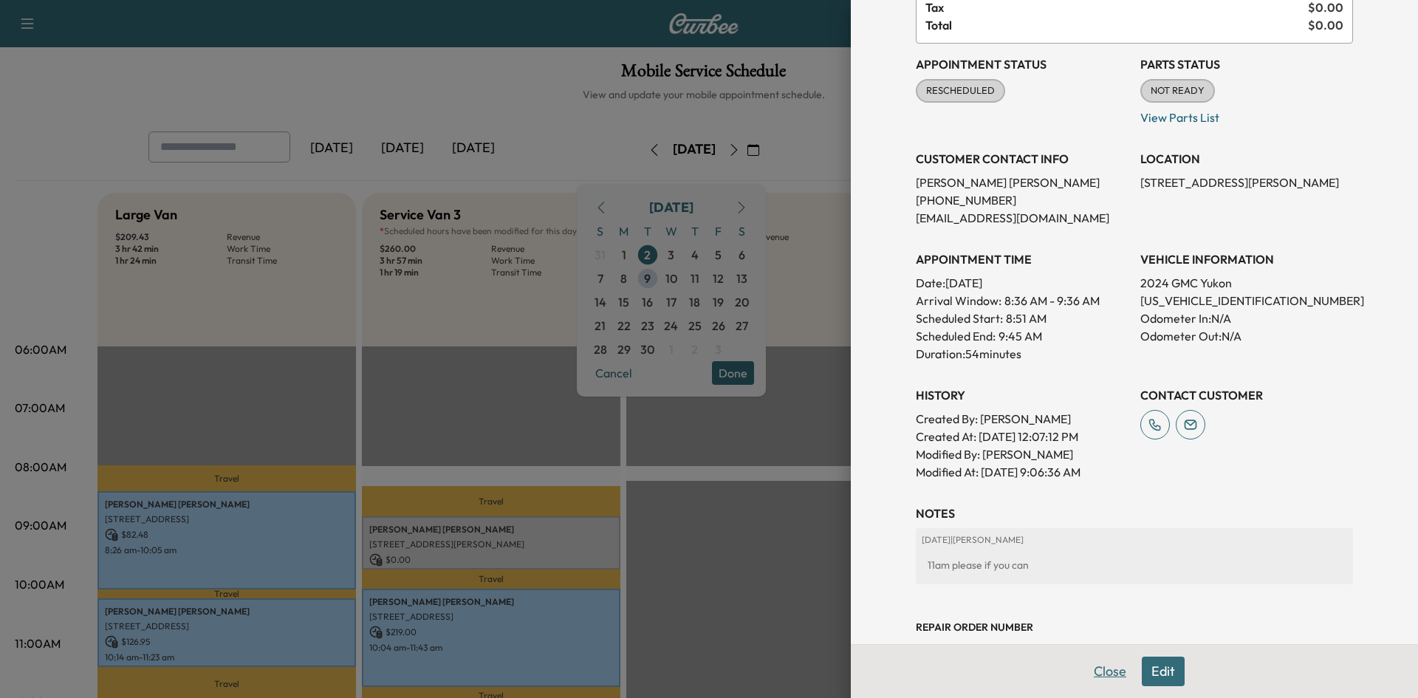
click at [1085, 670] on button "Close" at bounding box center [1110, 671] width 52 height 30
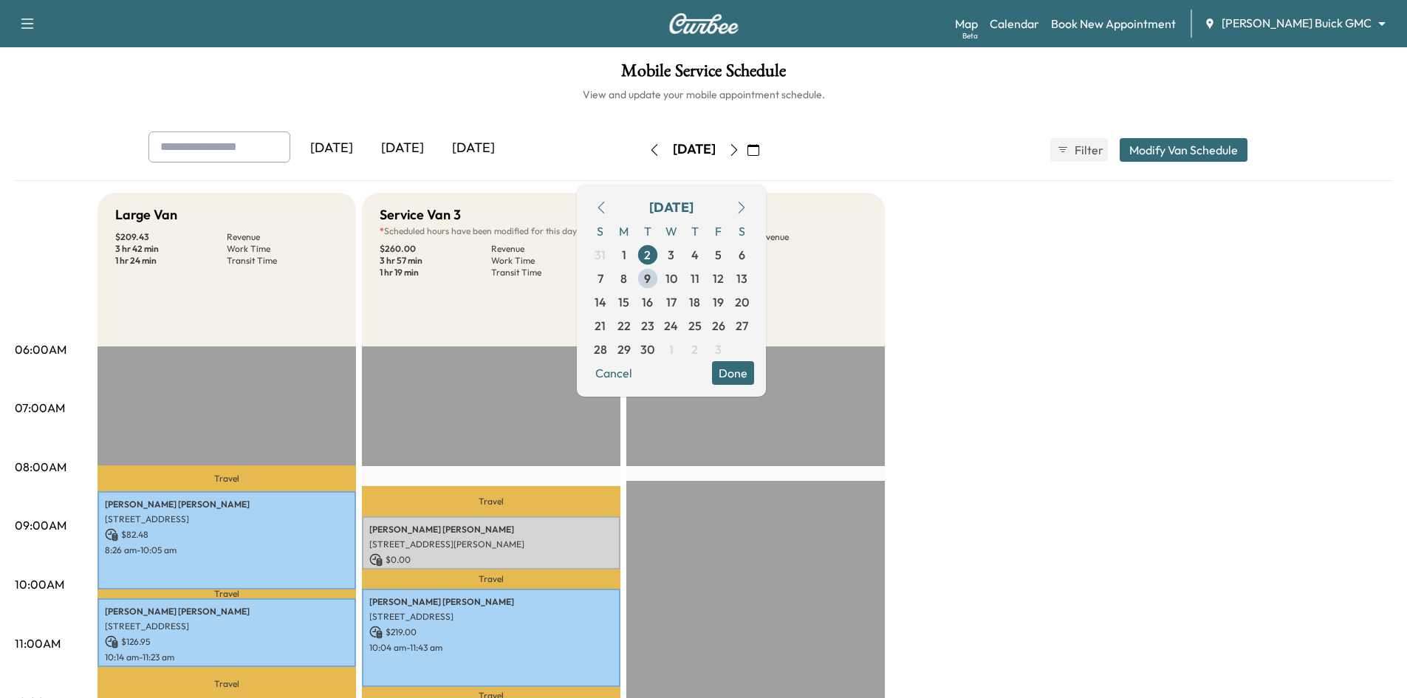
click at [754, 374] on button "Done" at bounding box center [733, 373] width 42 height 24
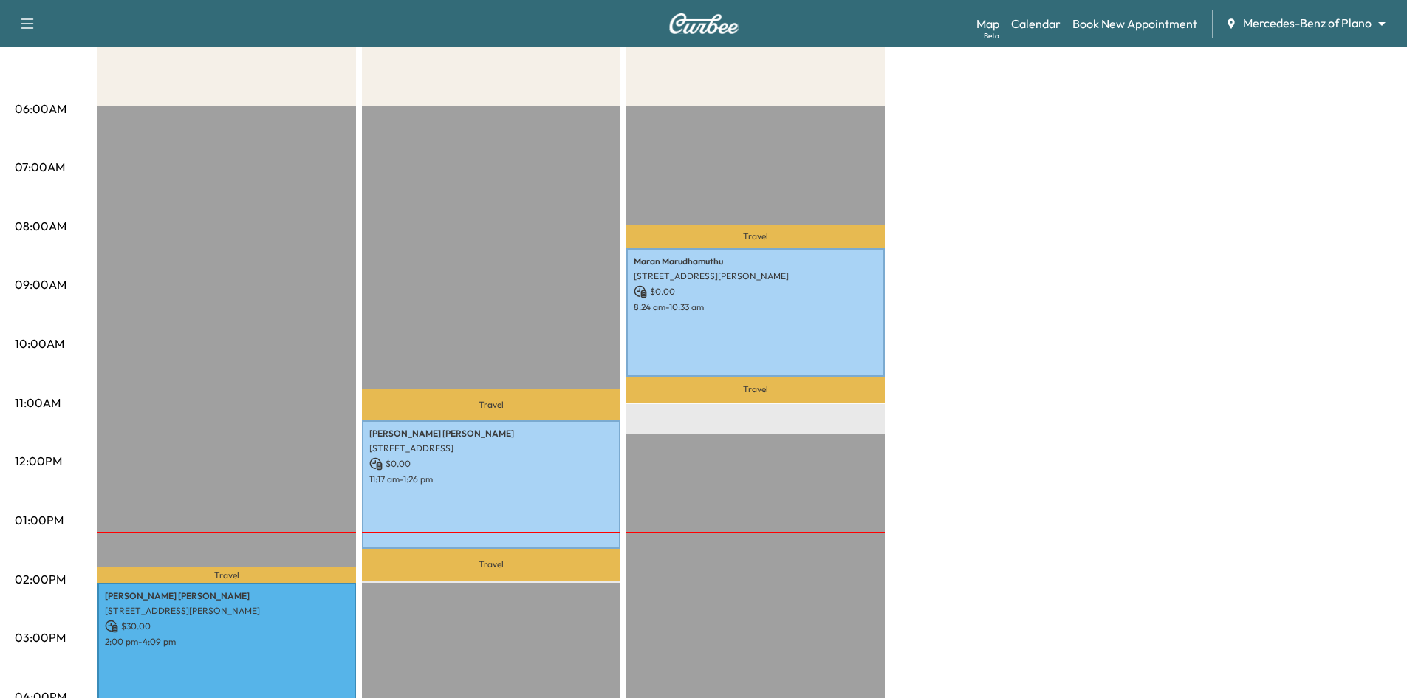
scroll to position [369, 0]
